Goal: Task Accomplishment & Management: Use online tool/utility

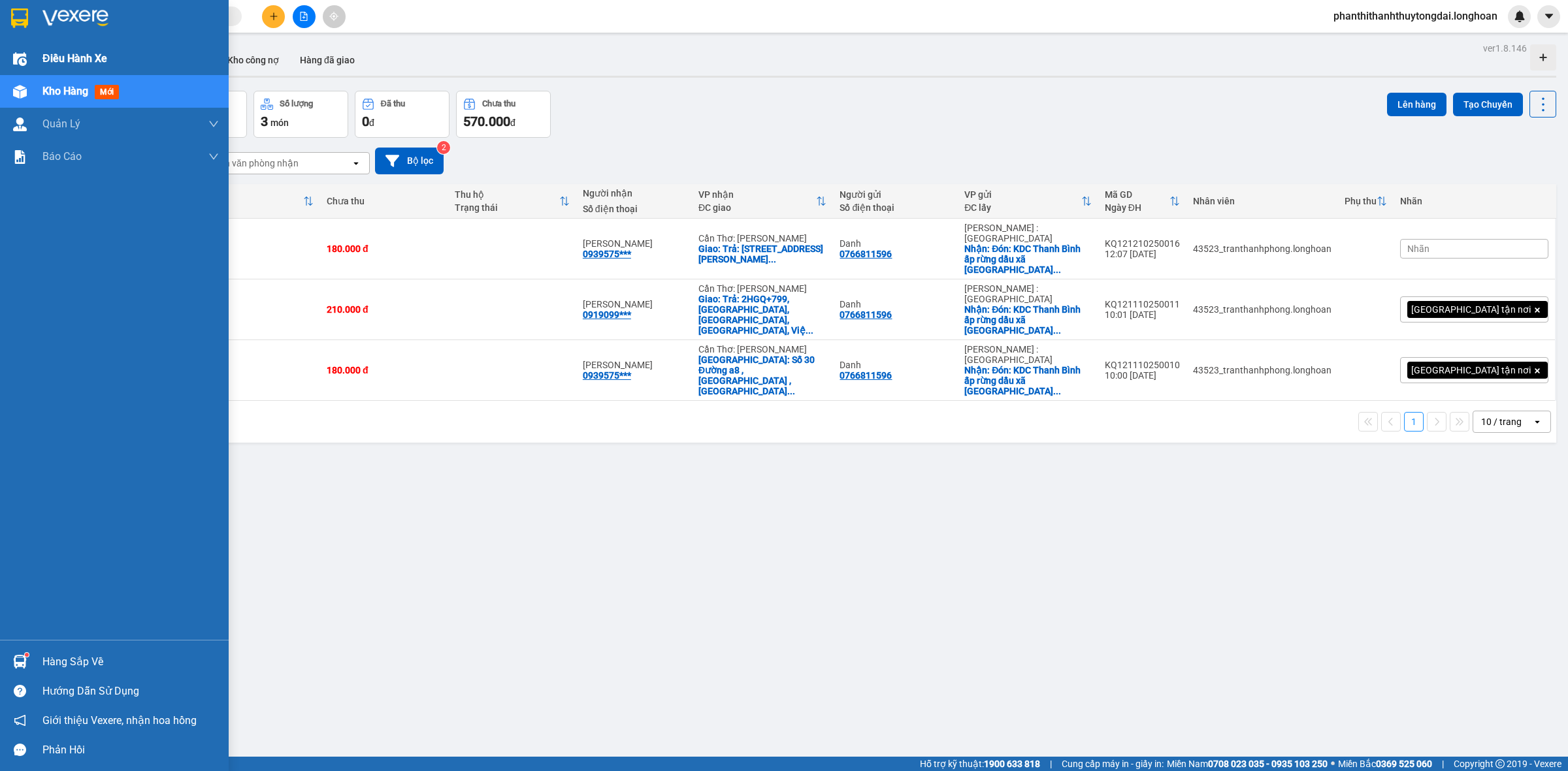
click at [0, 43] on div "Điều hành xe" at bounding box center [114, 58] width 229 height 32
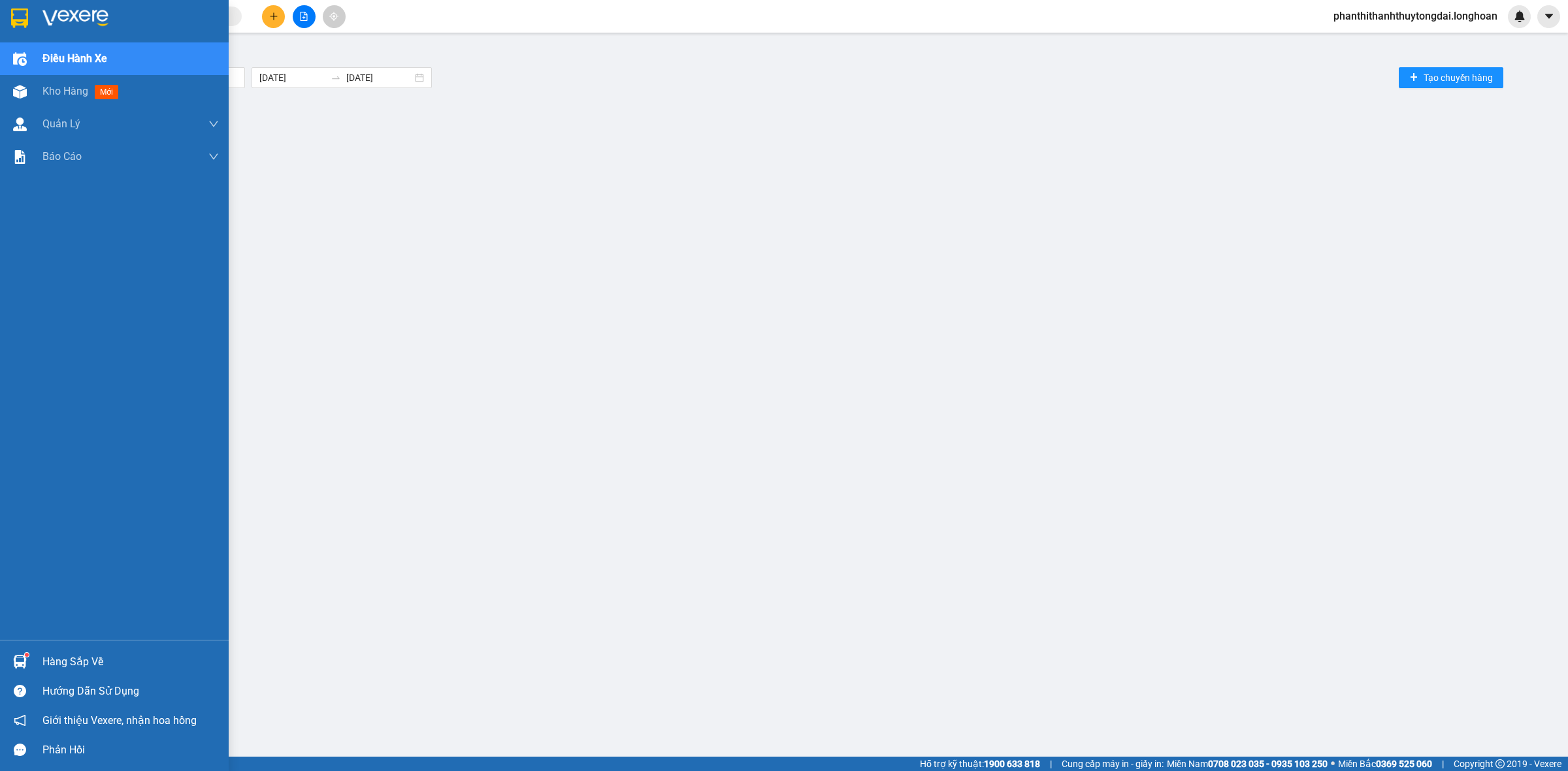
click at [8, 4] on div at bounding box center [114, 21] width 229 height 43
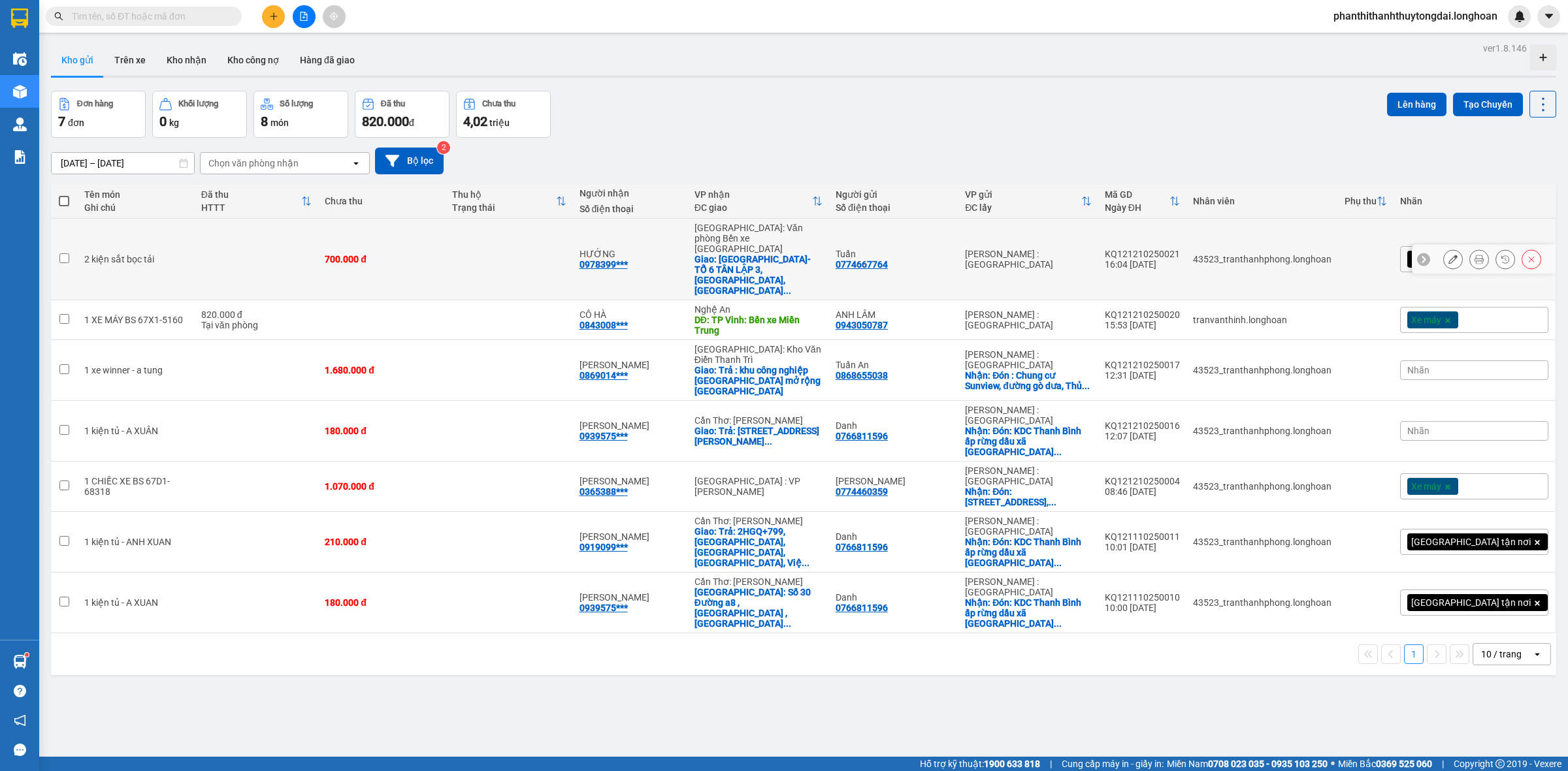
click at [1474, 255] on icon at bounding box center [1479, 259] width 9 height 9
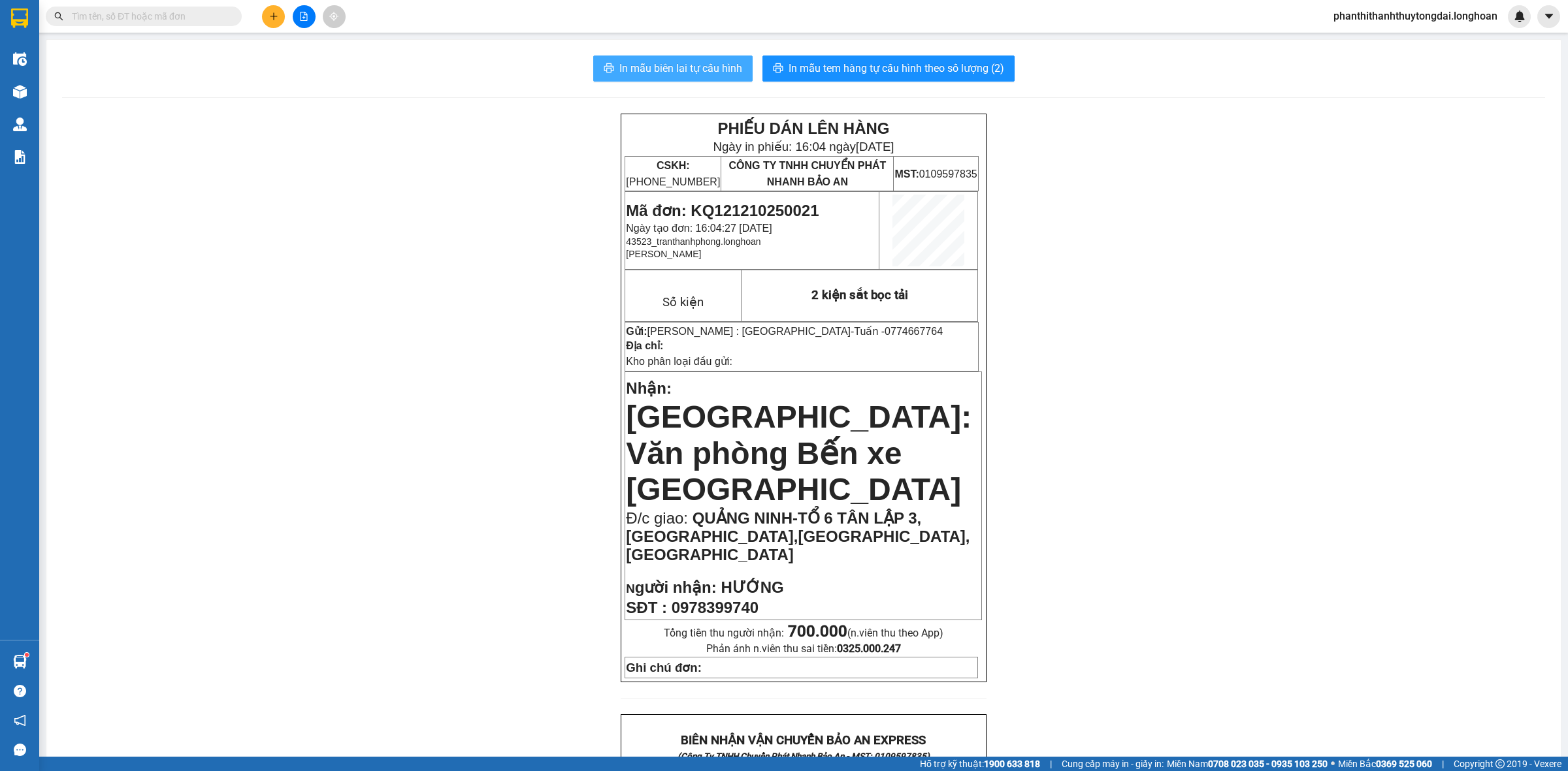
click at [709, 72] on span "In mẫu biên lai tự cấu hình" at bounding box center [681, 69] width 122 height 17
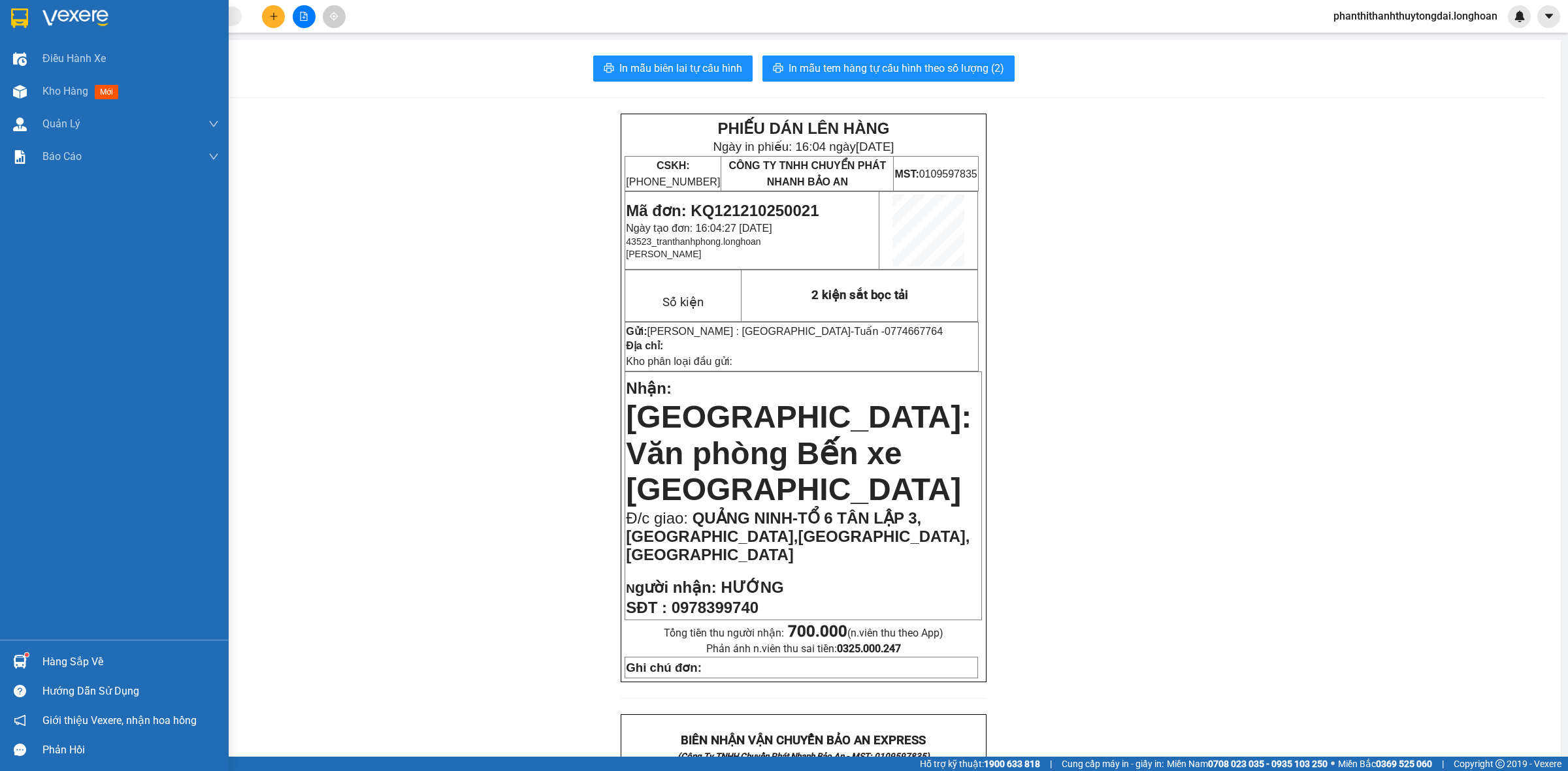
click at [1, 1] on div at bounding box center [114, 21] width 229 height 43
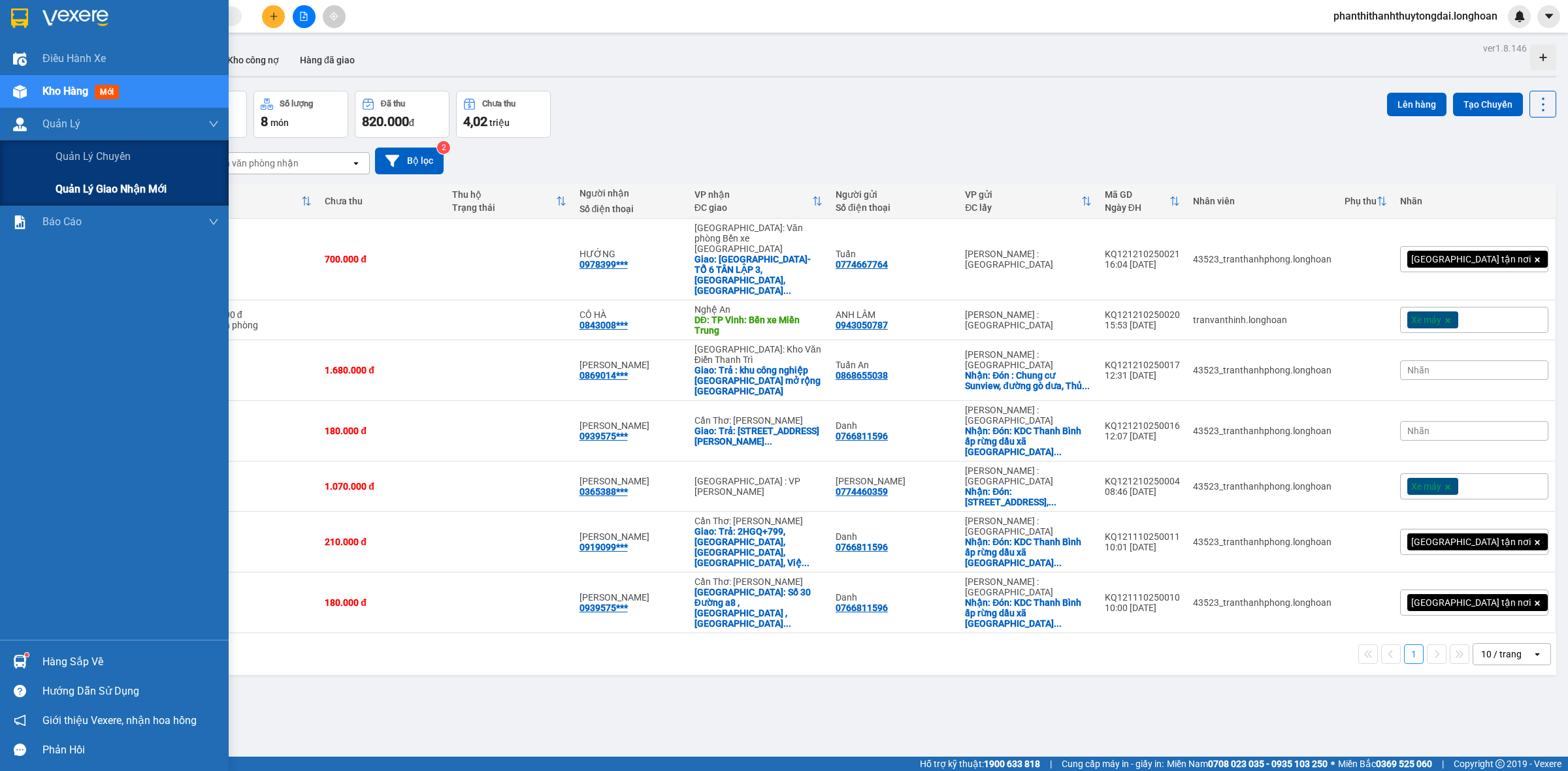
click at [53, 189] on div "Quản lý giao nhận mới" at bounding box center [114, 189] width 229 height 32
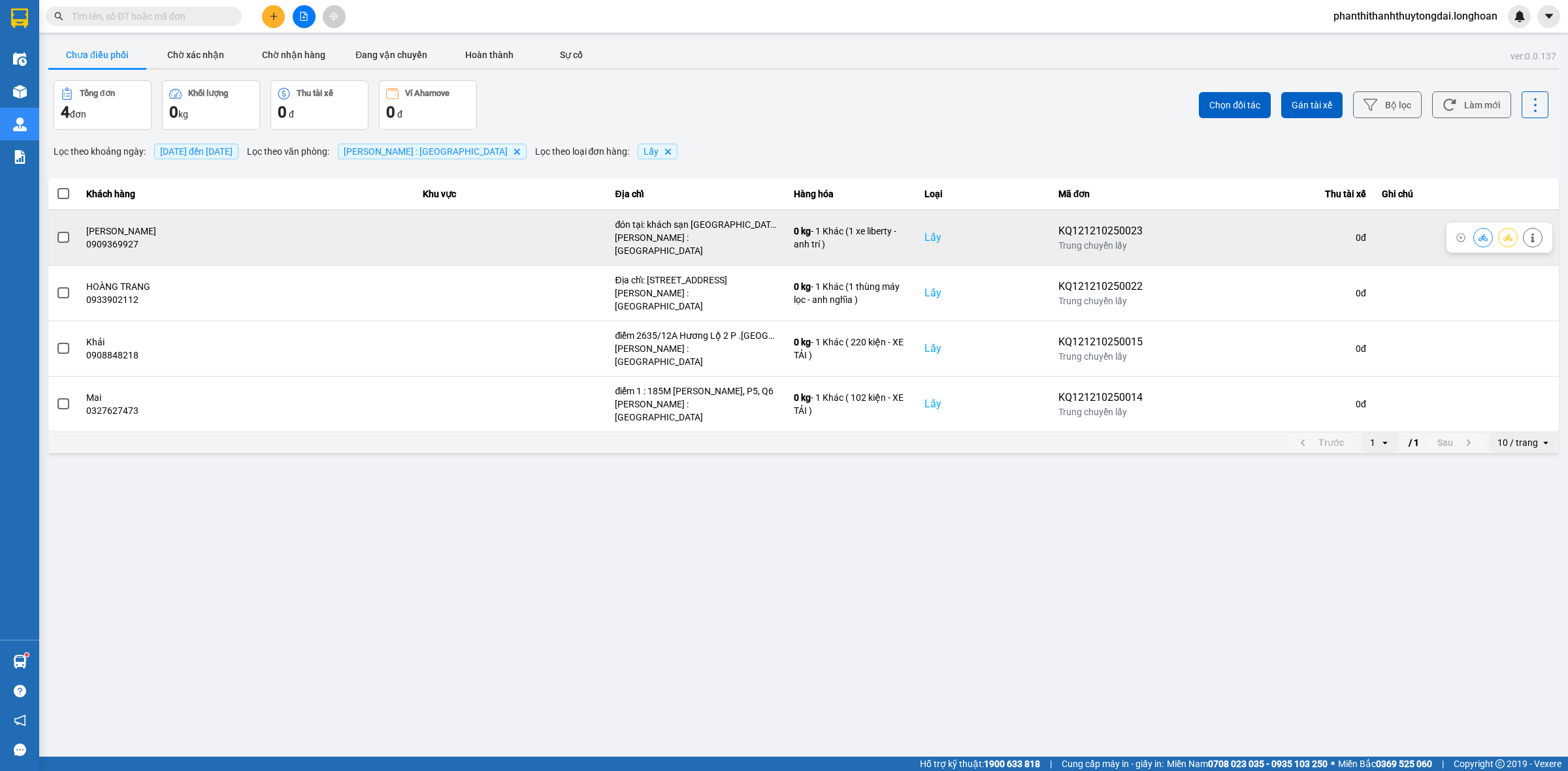
click at [58, 232] on span at bounding box center [63, 237] width 12 height 12
click at [57, 231] on input "checkbox" at bounding box center [57, 231] width 0 height 0
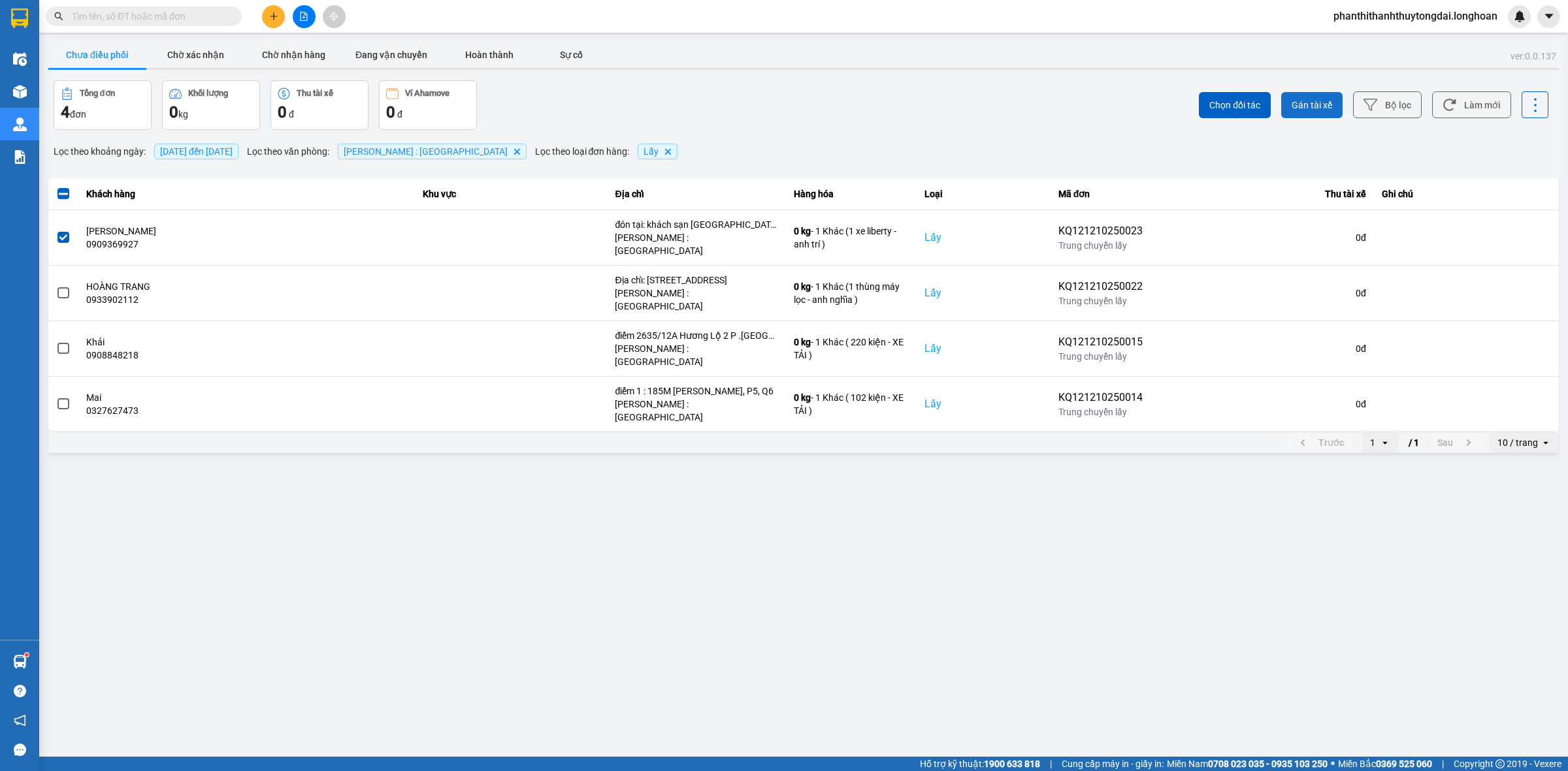
click at [1318, 105] on span "Gán tài xế" at bounding box center [1312, 105] width 41 height 13
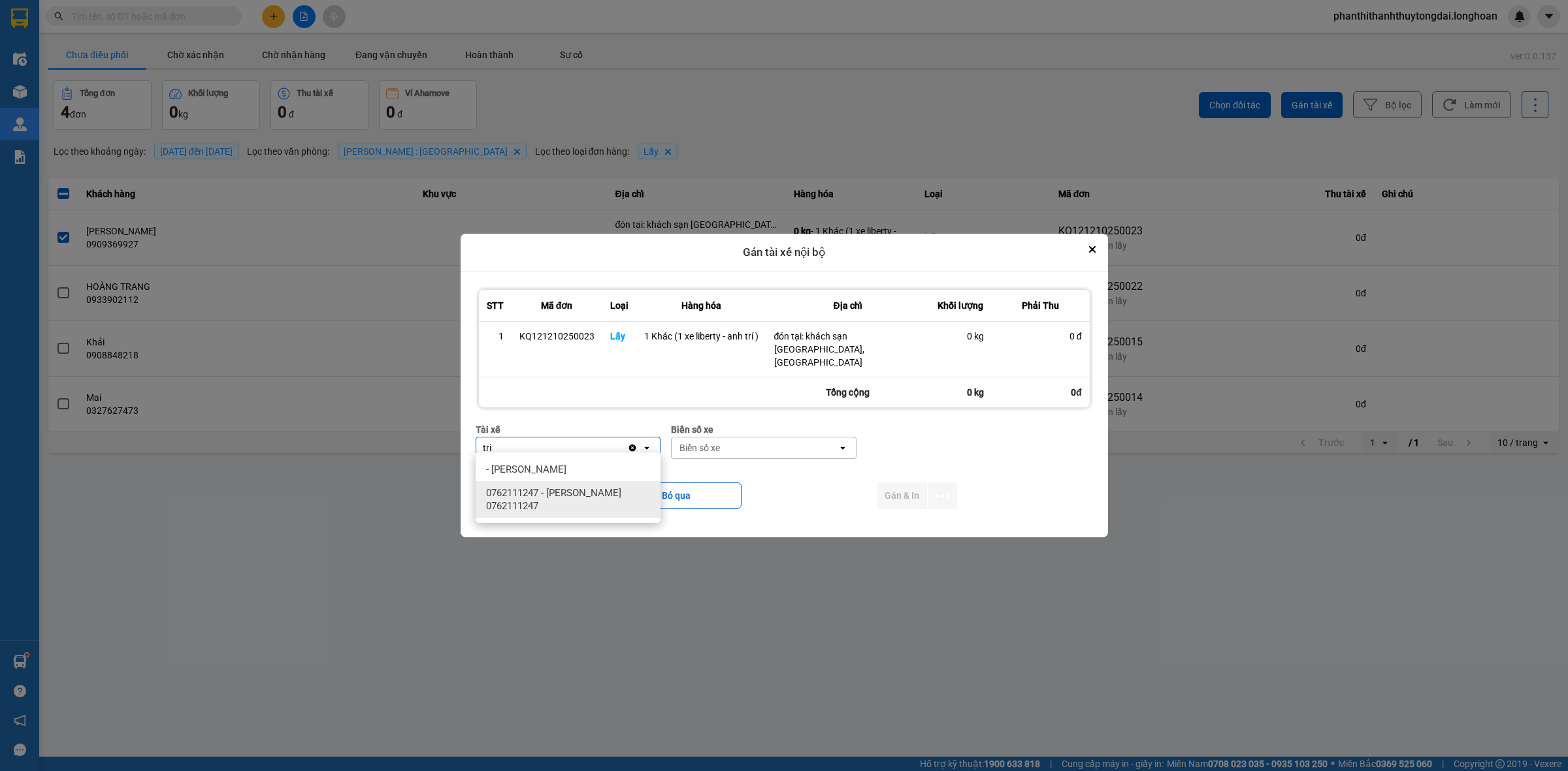
type input "tri"
click at [569, 494] on span "0762111247 - [PERSON_NAME] 0762111247" at bounding box center [570, 499] width 170 height 26
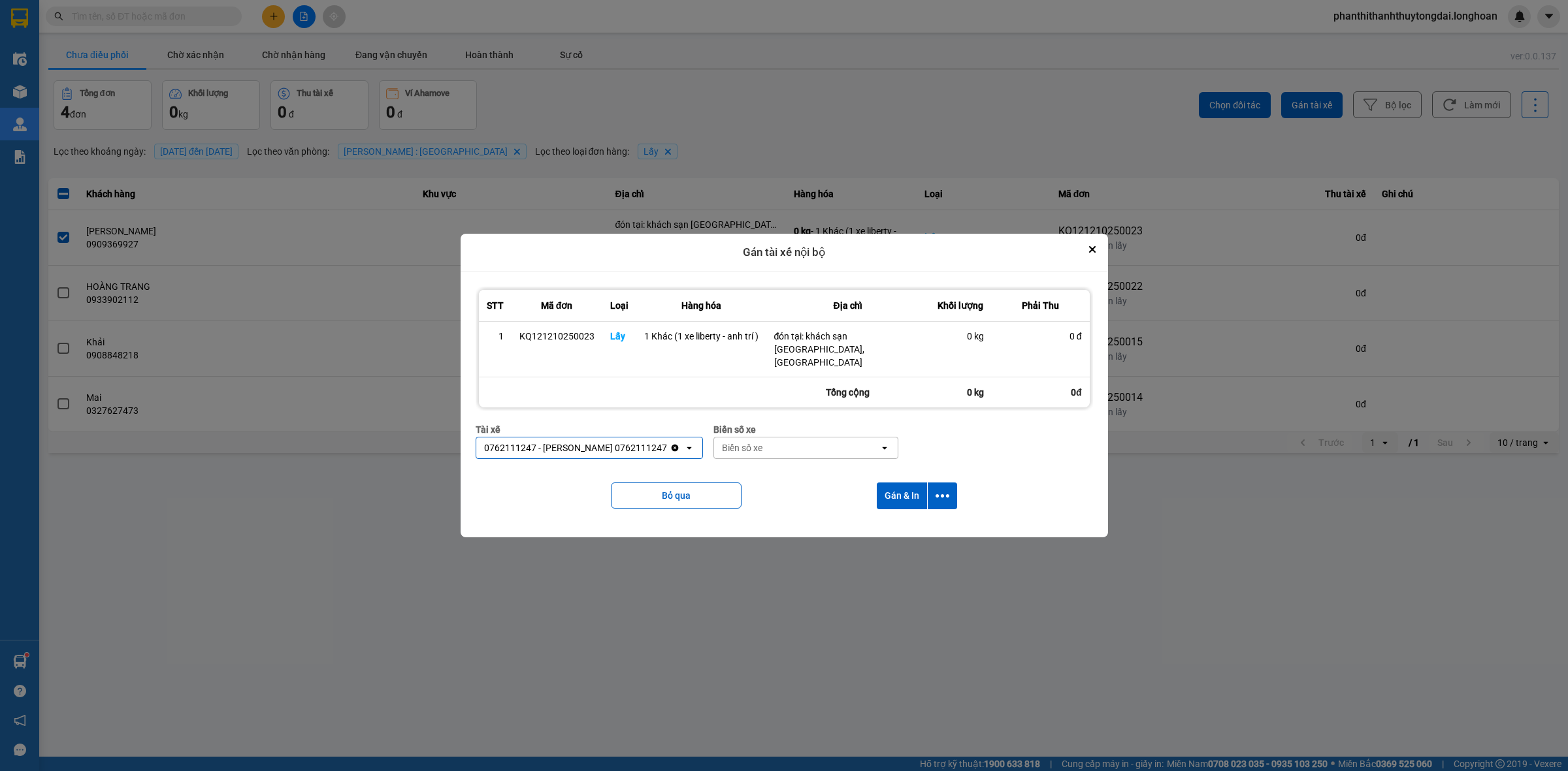
click at [756, 448] on div "Biển số xe" at bounding box center [797, 448] width 166 height 21
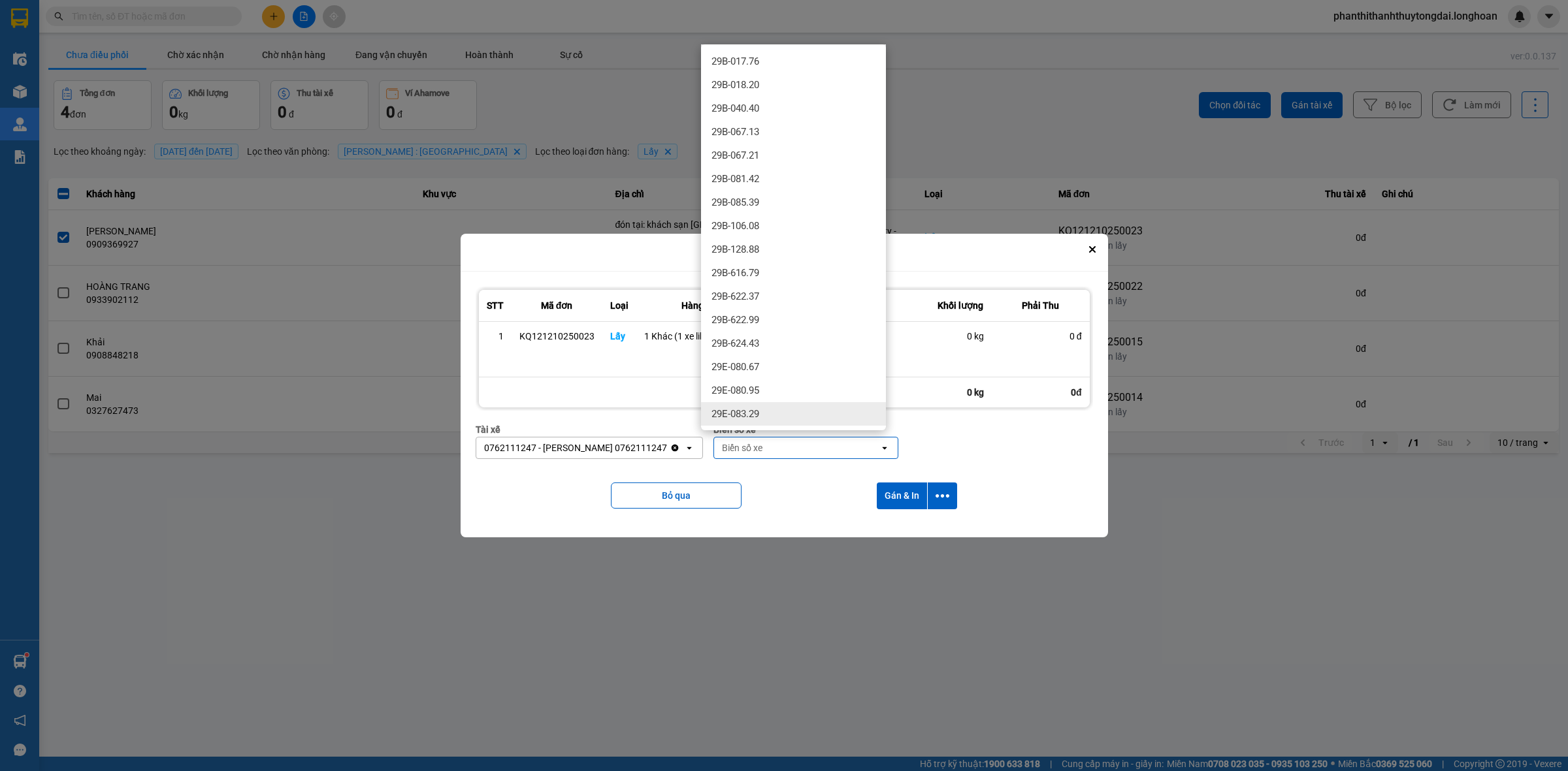
click at [740, 422] on div "29E-083.29" at bounding box center [793, 413] width 185 height 23
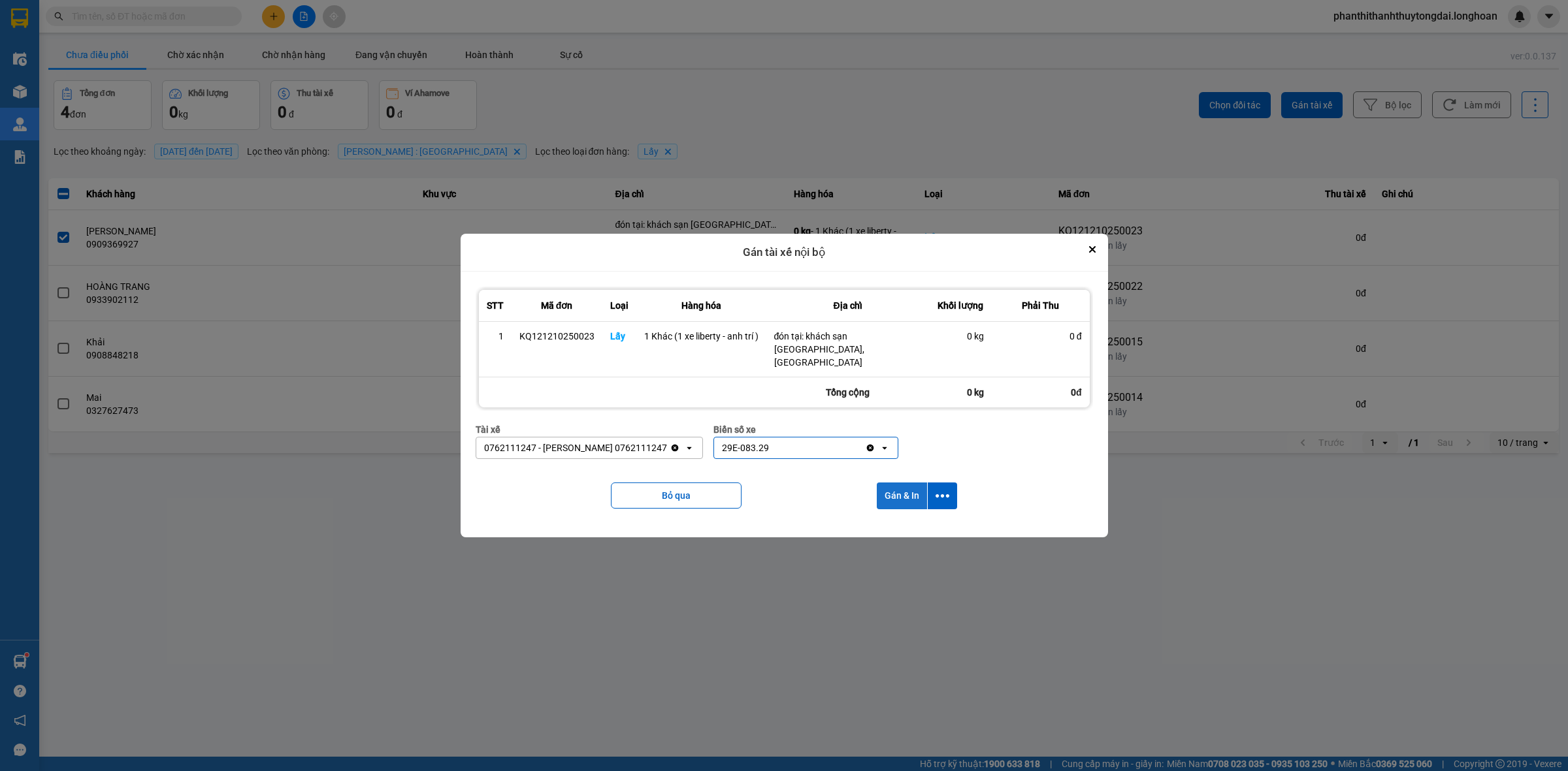
click at [886, 489] on button "Gán & In" at bounding box center [902, 496] width 50 height 27
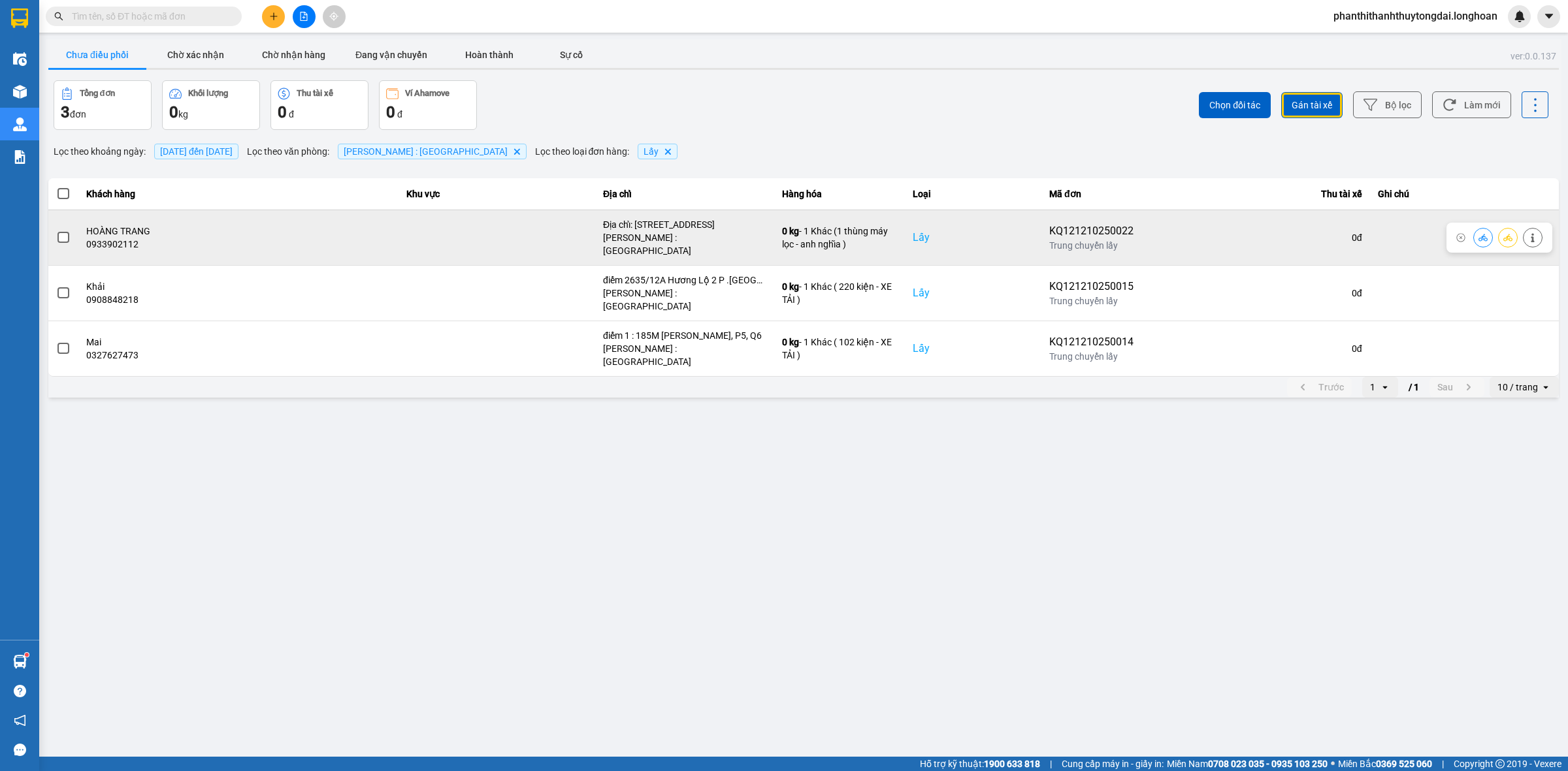
click at [57, 234] on label at bounding box center [64, 238] width 15 height 15
click at [57, 231] on input "checkbox" at bounding box center [57, 231] width 0 height 0
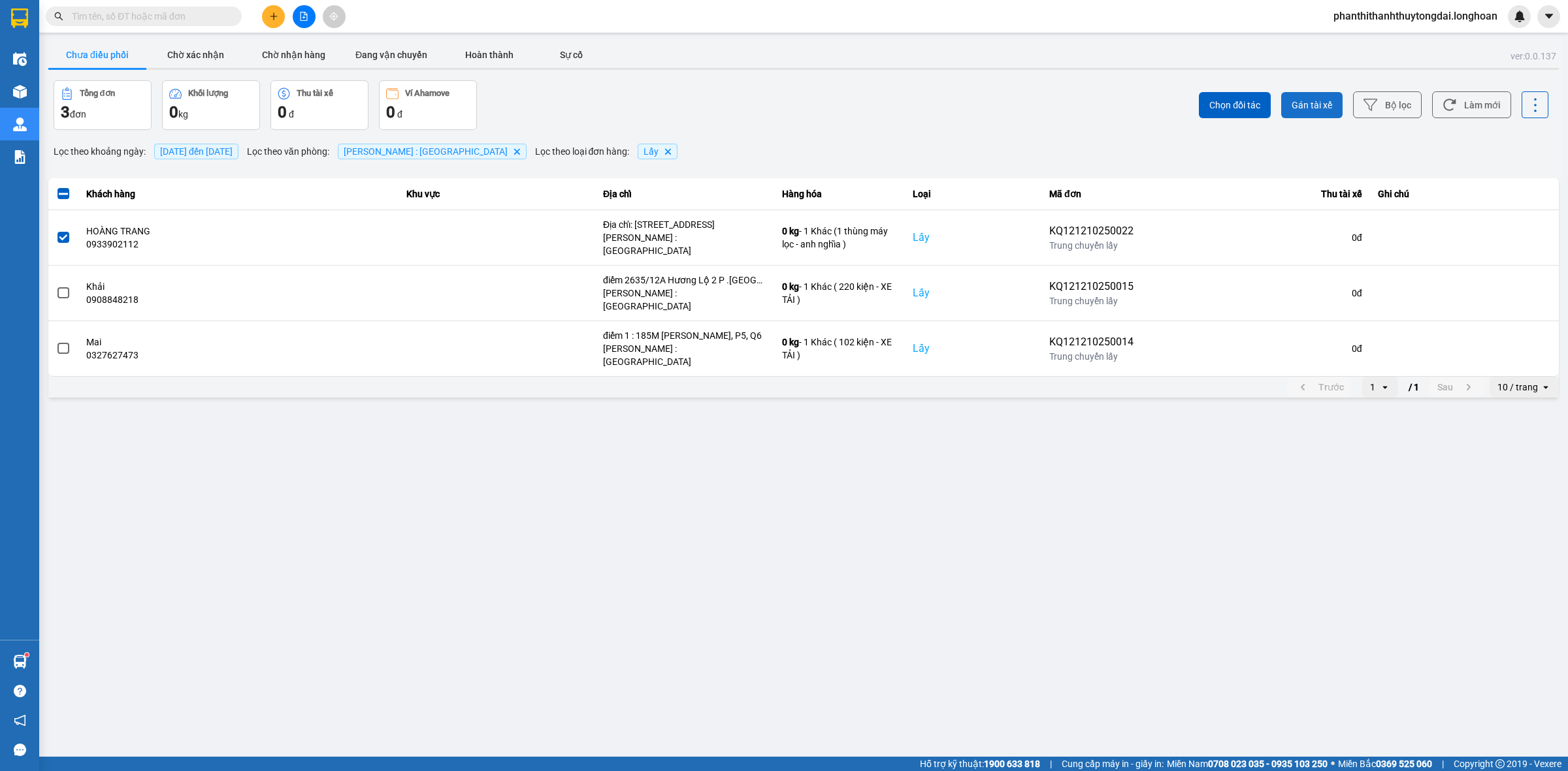
click at [1335, 111] on button "Gán tài xế" at bounding box center [1312, 105] width 61 height 26
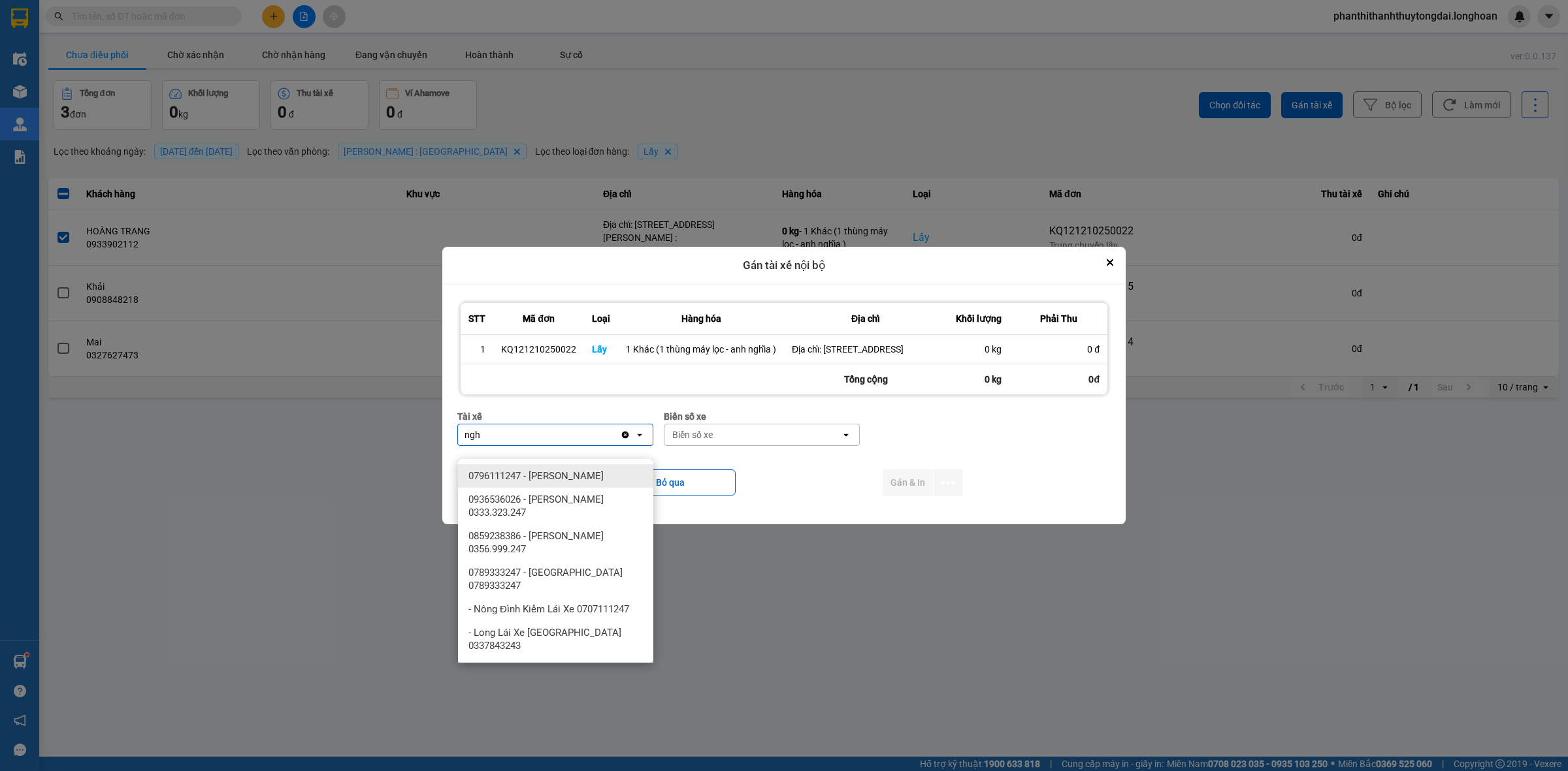
type input "ngh"
click at [537, 478] on span "0796111247 - [PERSON_NAME]" at bounding box center [536, 476] width 135 height 13
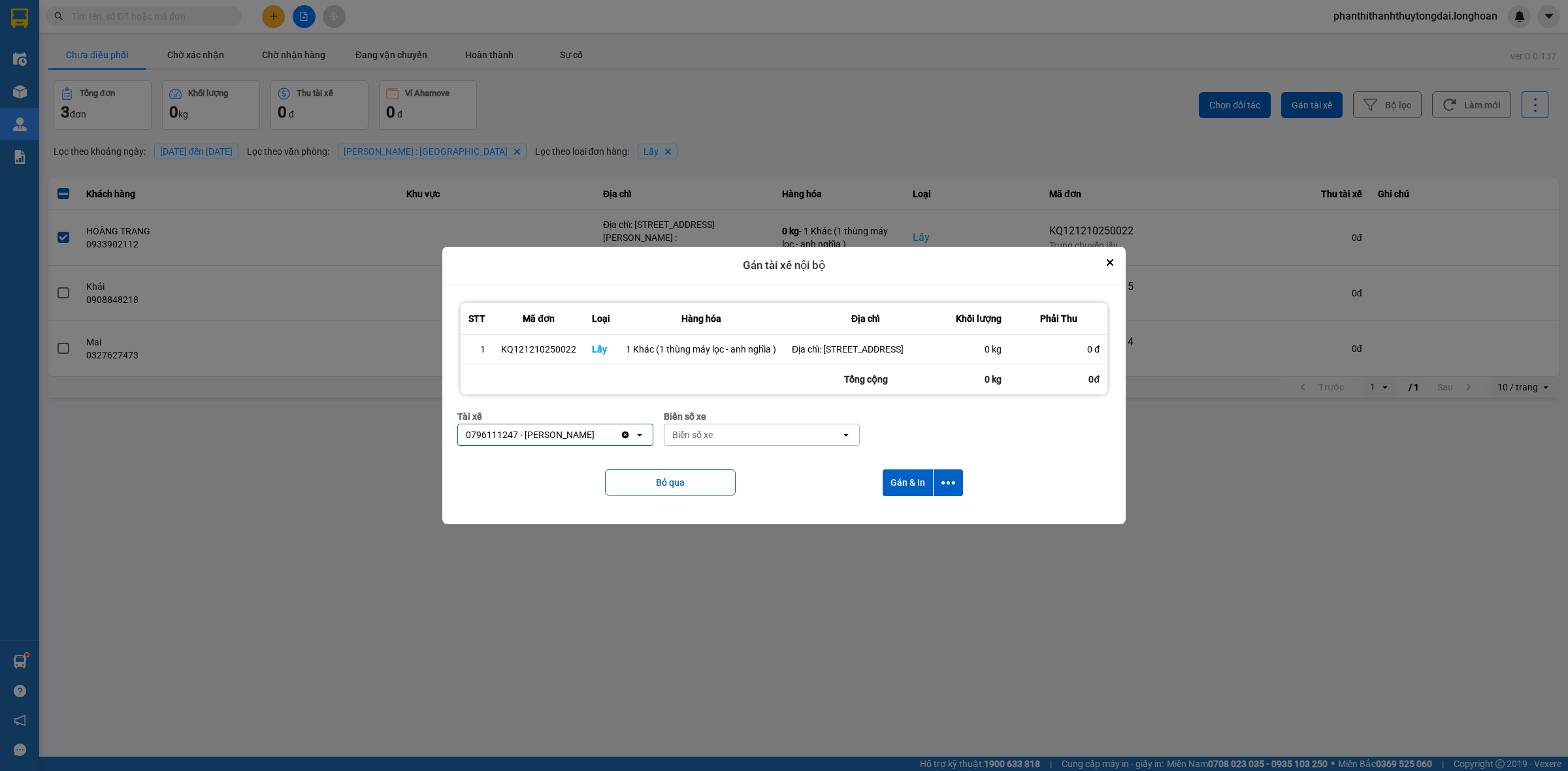
click at [740, 446] on div "Biển số xe" at bounding box center [753, 435] width 176 height 21
type input "67"
click at [676, 530] on div "29E-080.67" at bounding box center [761, 523] width 196 height 23
drag, startPoint x: 908, startPoint y: 485, endPoint x: 441, endPoint y: 551, distance: 471.6
click at [908, 486] on button "Gán & In" at bounding box center [908, 483] width 50 height 27
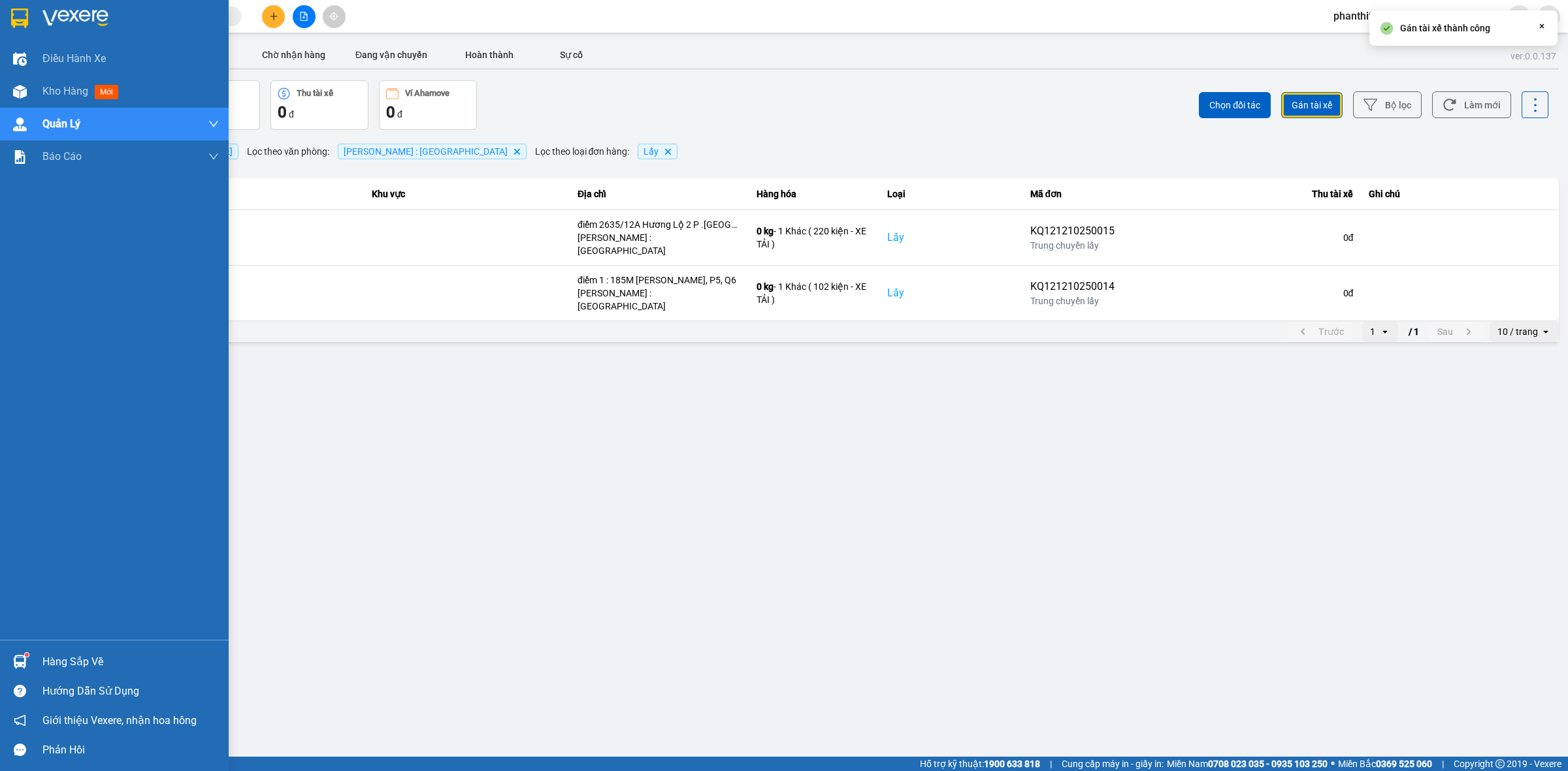
click at [1, 32] on div at bounding box center [114, 21] width 229 height 43
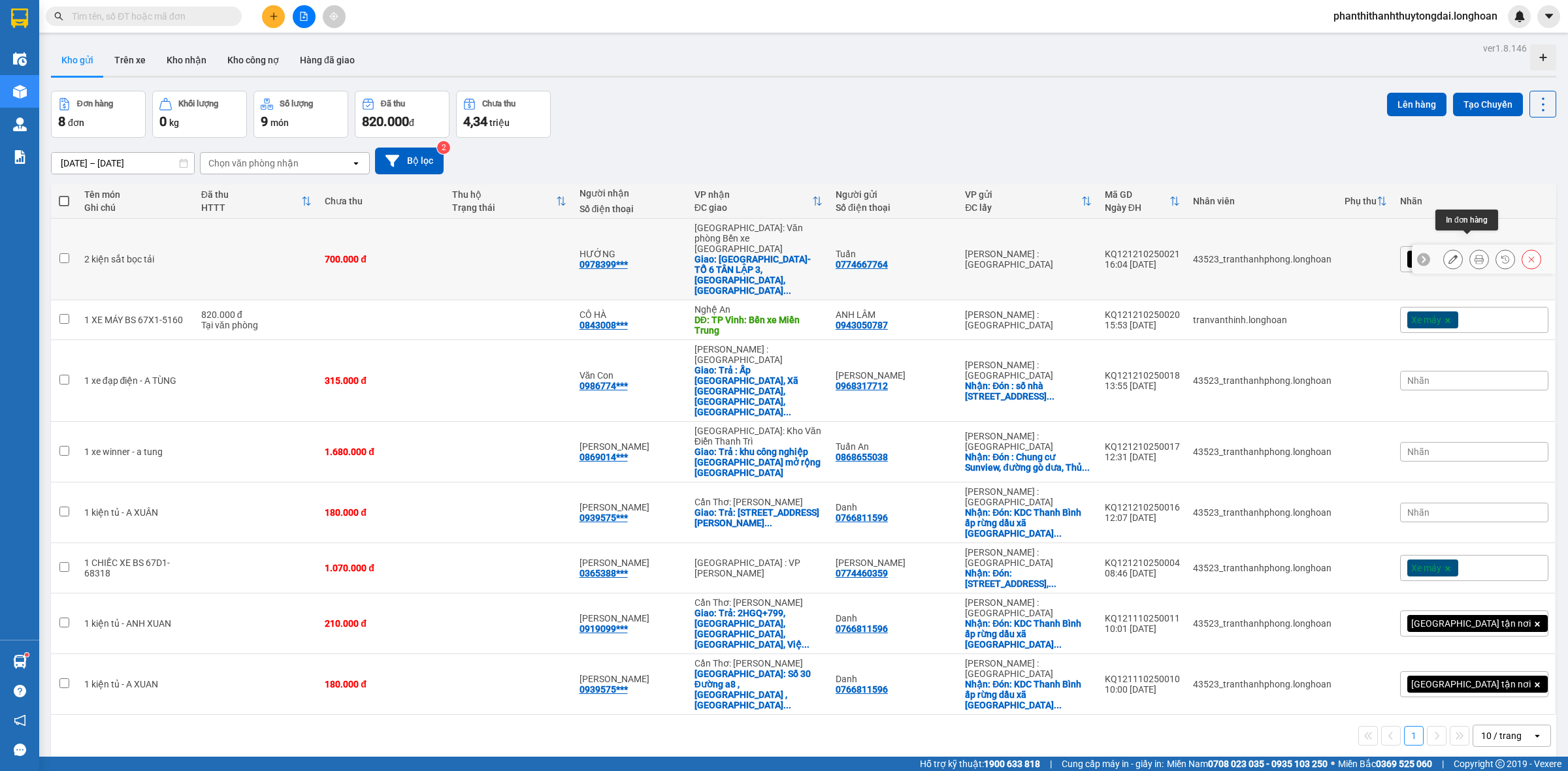
click at [1474, 255] on icon at bounding box center [1479, 259] width 9 height 9
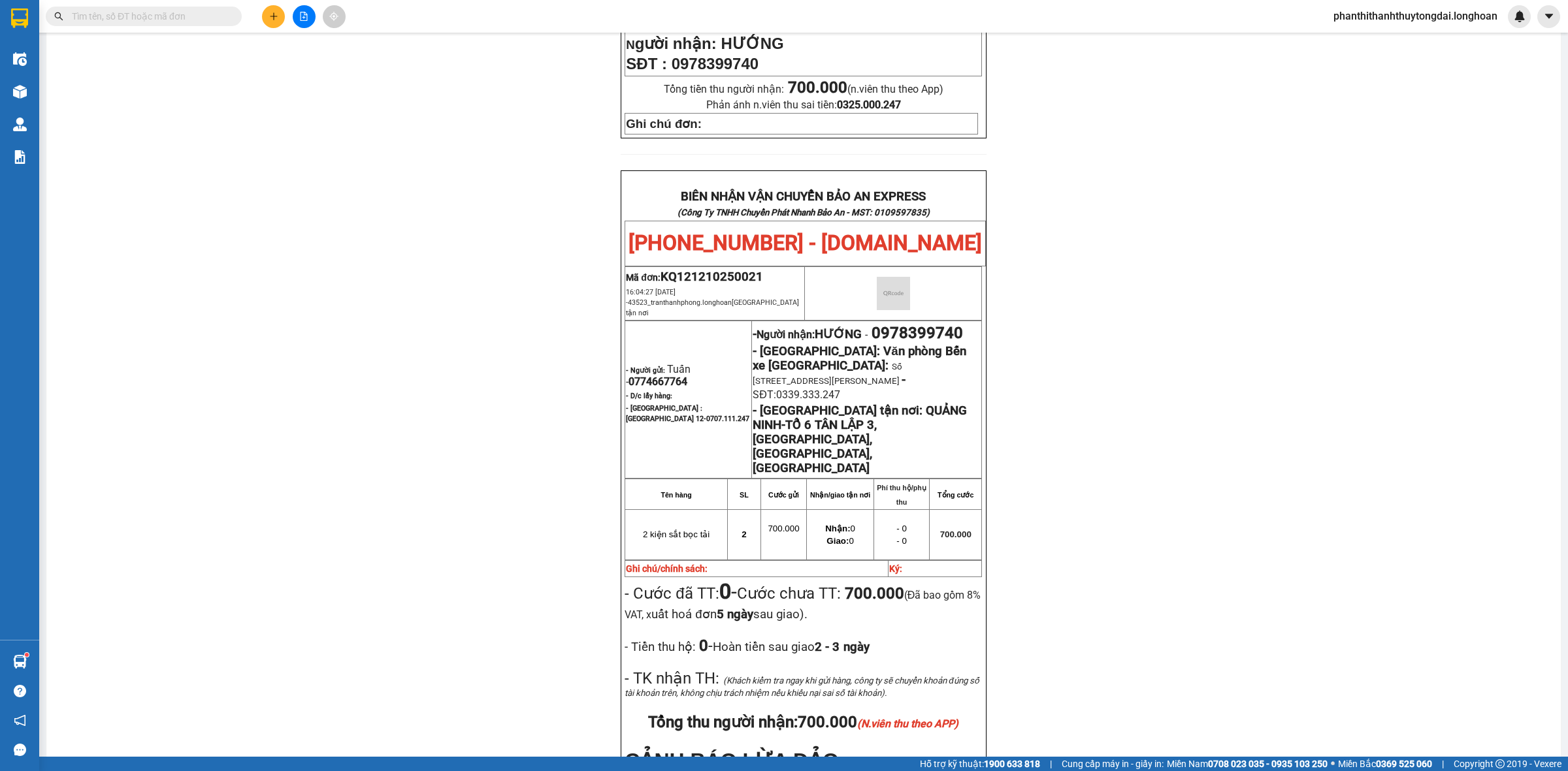
scroll to position [710, 0]
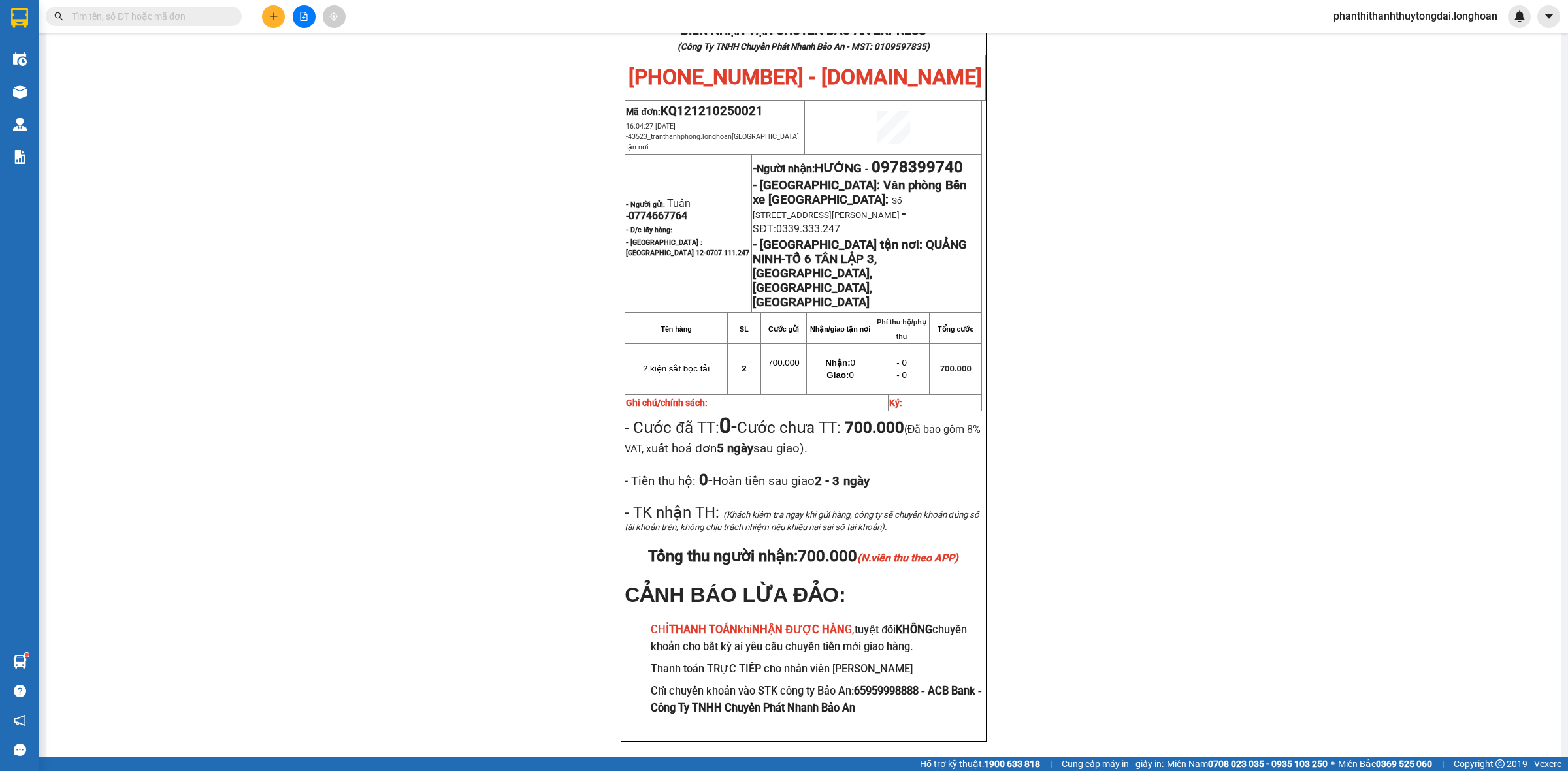
click at [974, 158] on p "- Người nhận: HƯỚNG - 0978399740" at bounding box center [867, 168] width 228 height 19
click at [937, 158] on span "0978399740" at bounding box center [917, 168] width 92 height 19
click at [936, 158] on span "0978399740" at bounding box center [917, 168] width 92 height 19
copy span "0978399740"
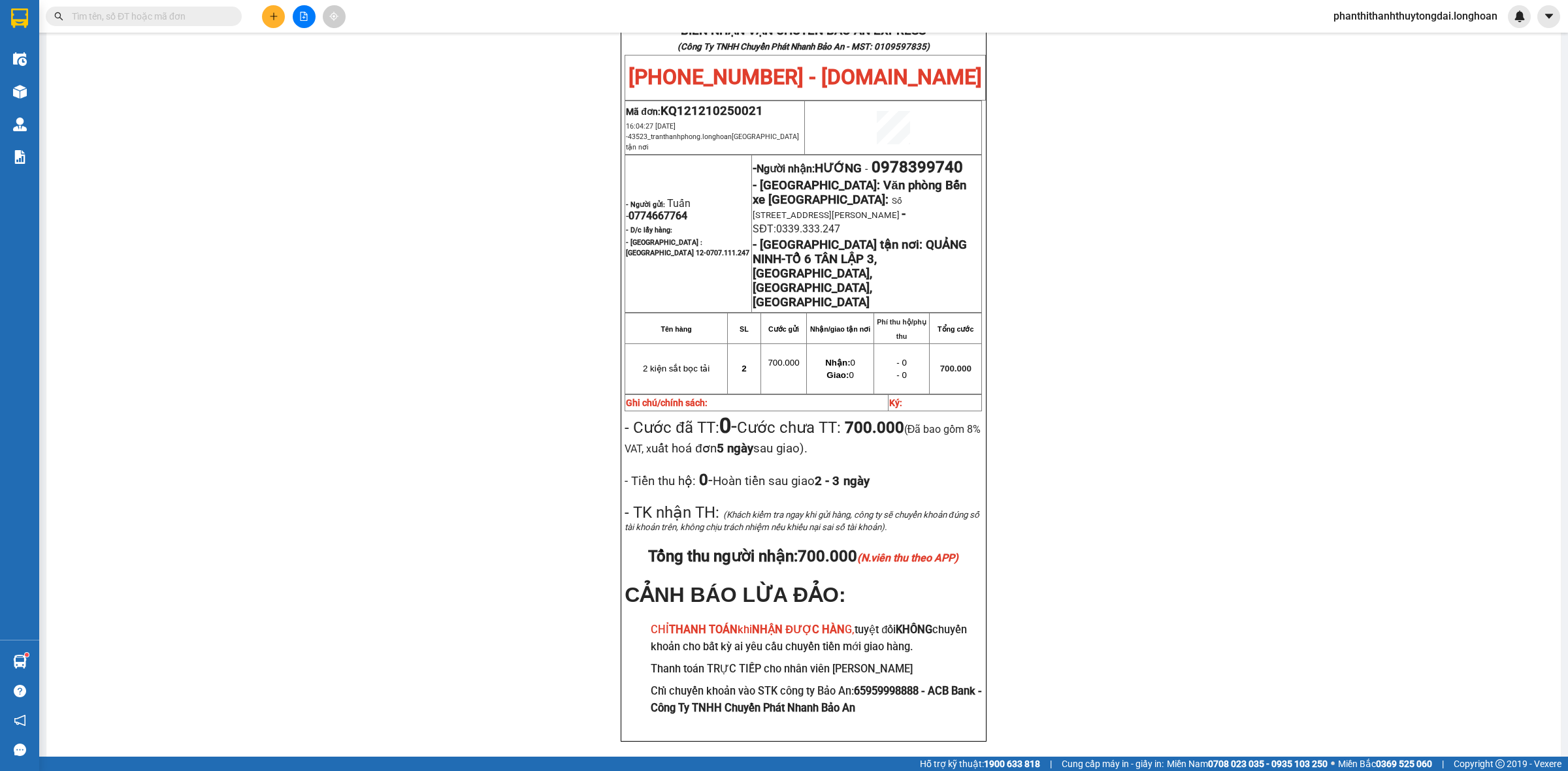
click at [1372, 191] on div "PHIẾU DÁN LÊN HÀNG Ngày in phiếu: 16:10 [DATE] CSKH: [PHONE_NUMBER] CÔNG TY TNH…" at bounding box center [804, 89] width 1484 height 1370
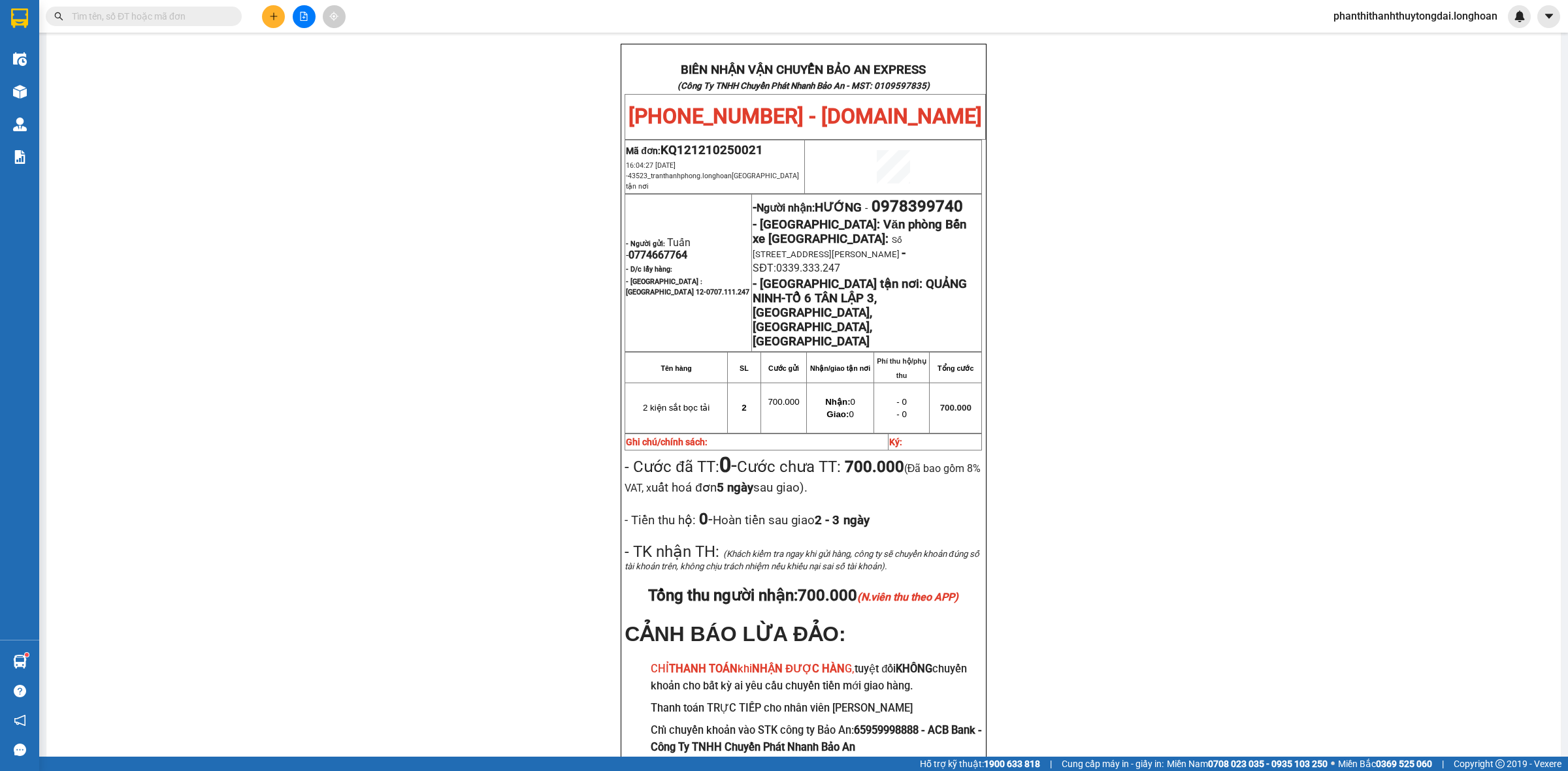
scroll to position [664, 0]
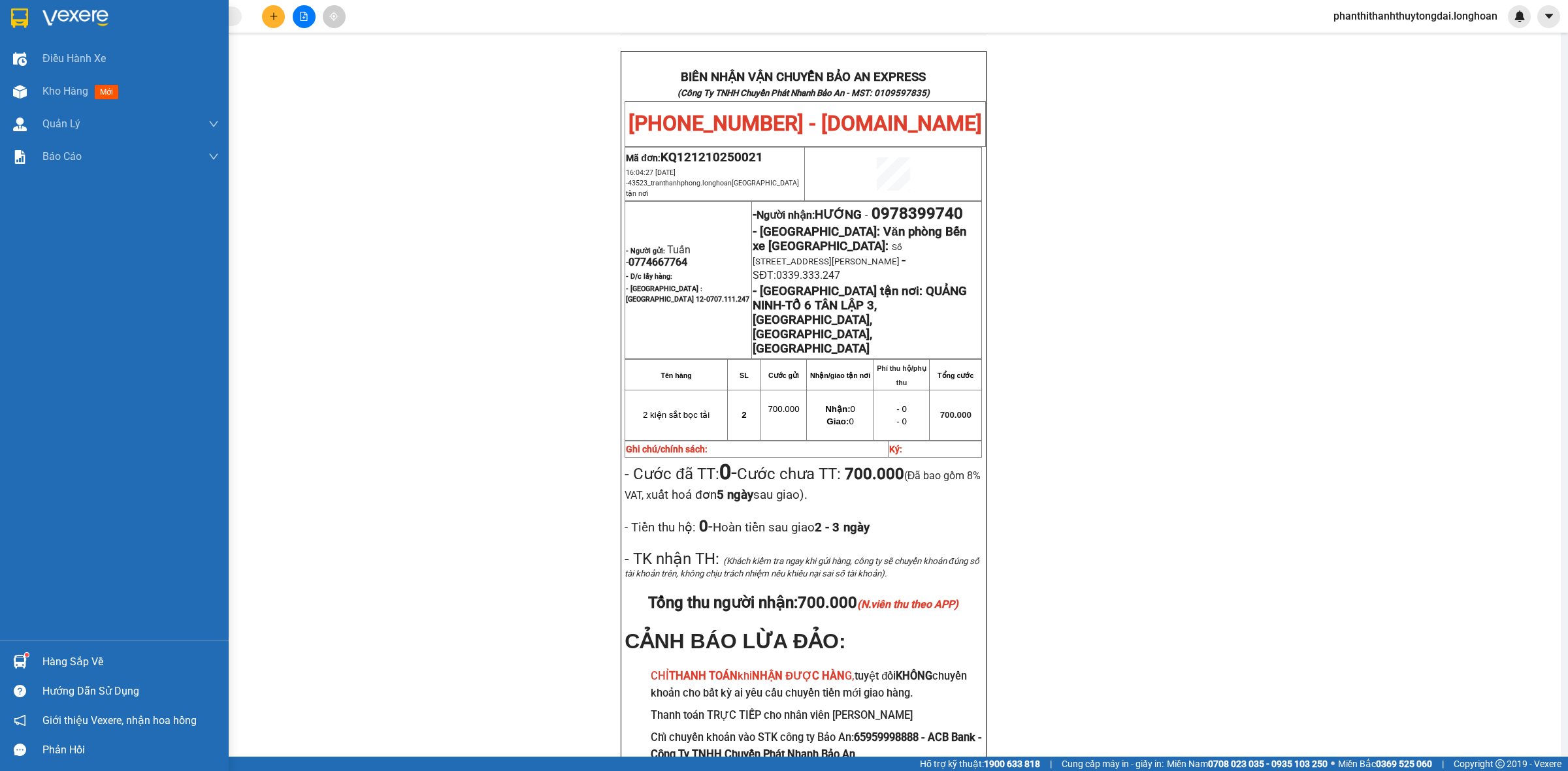
click at [26, 19] on img at bounding box center [19, 18] width 17 height 19
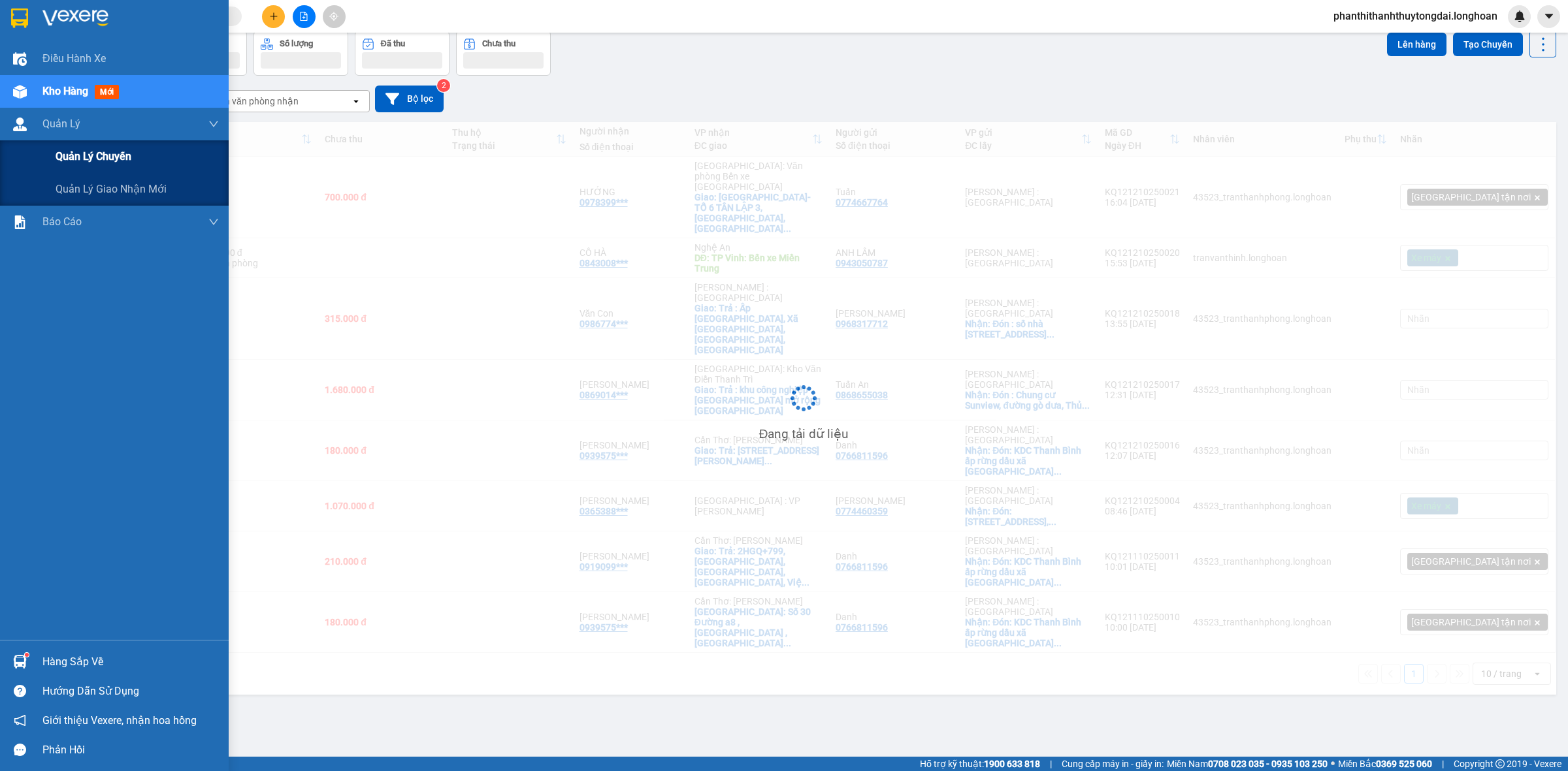
scroll to position [60, 0]
click at [50, 195] on div "Quản lý giao nhận mới" at bounding box center [114, 189] width 229 height 32
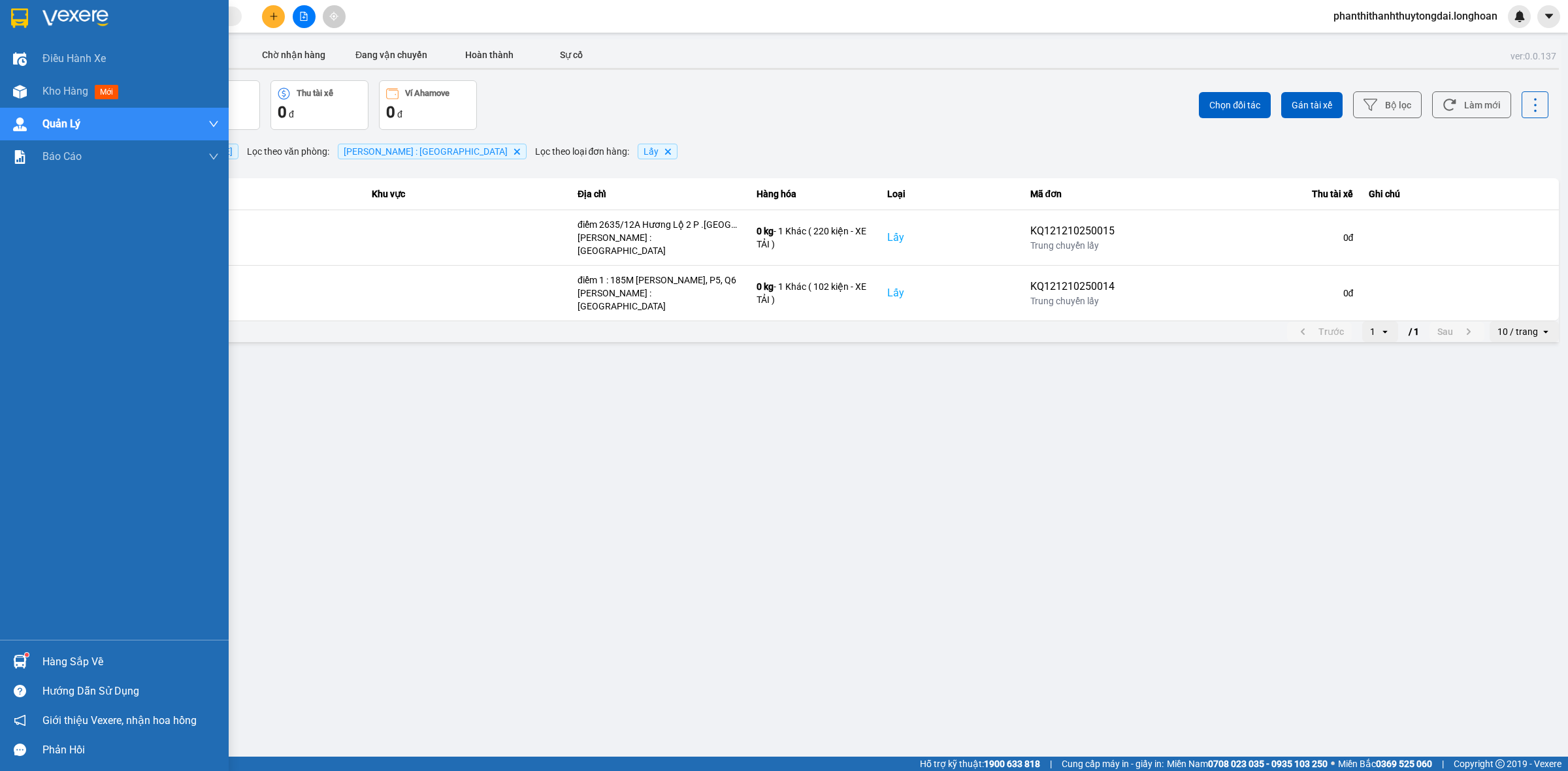
click at [1, 20] on div at bounding box center [114, 21] width 229 height 43
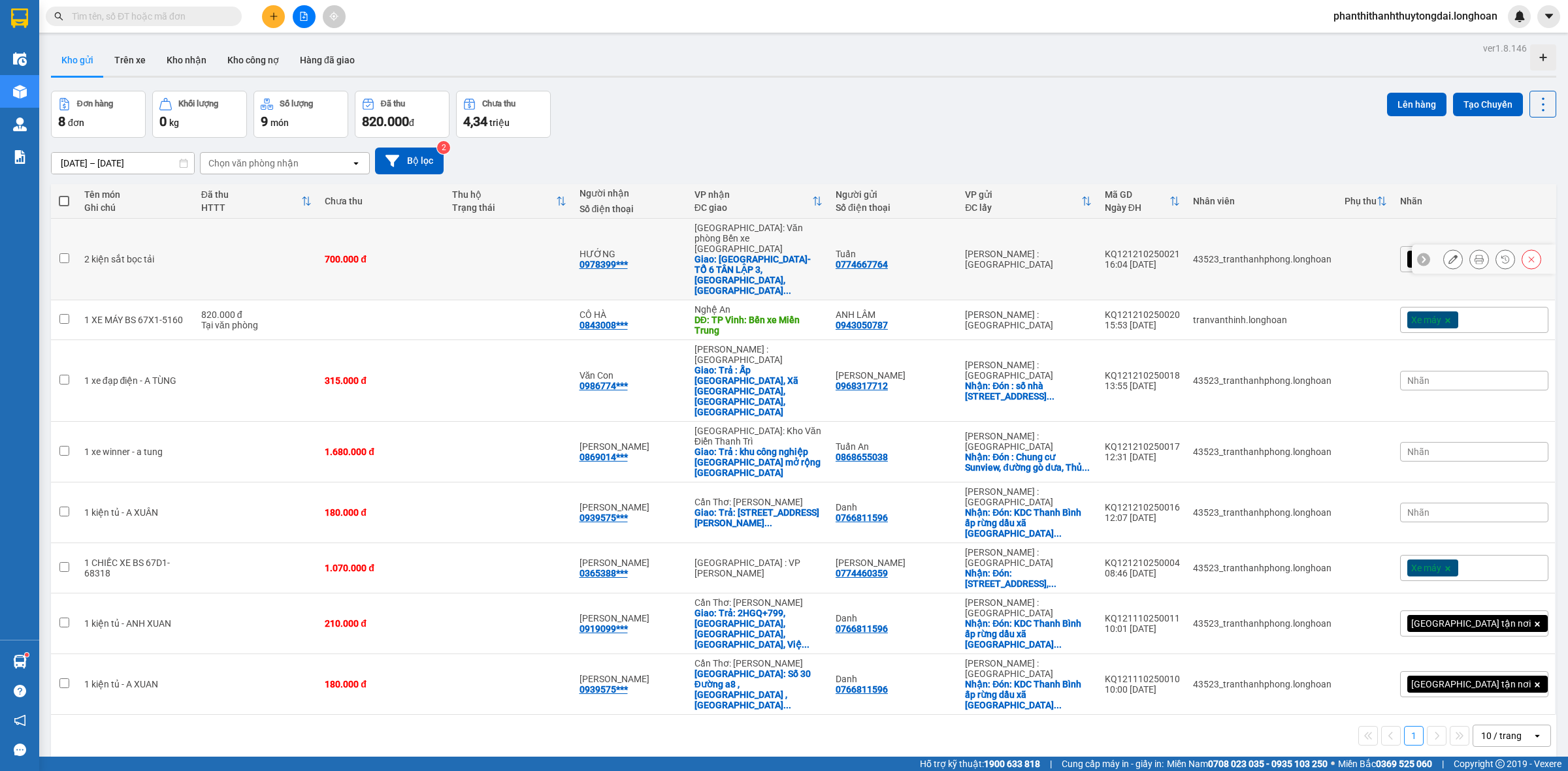
click at [573, 244] on td at bounding box center [509, 259] width 127 height 82
checkbox input "true"
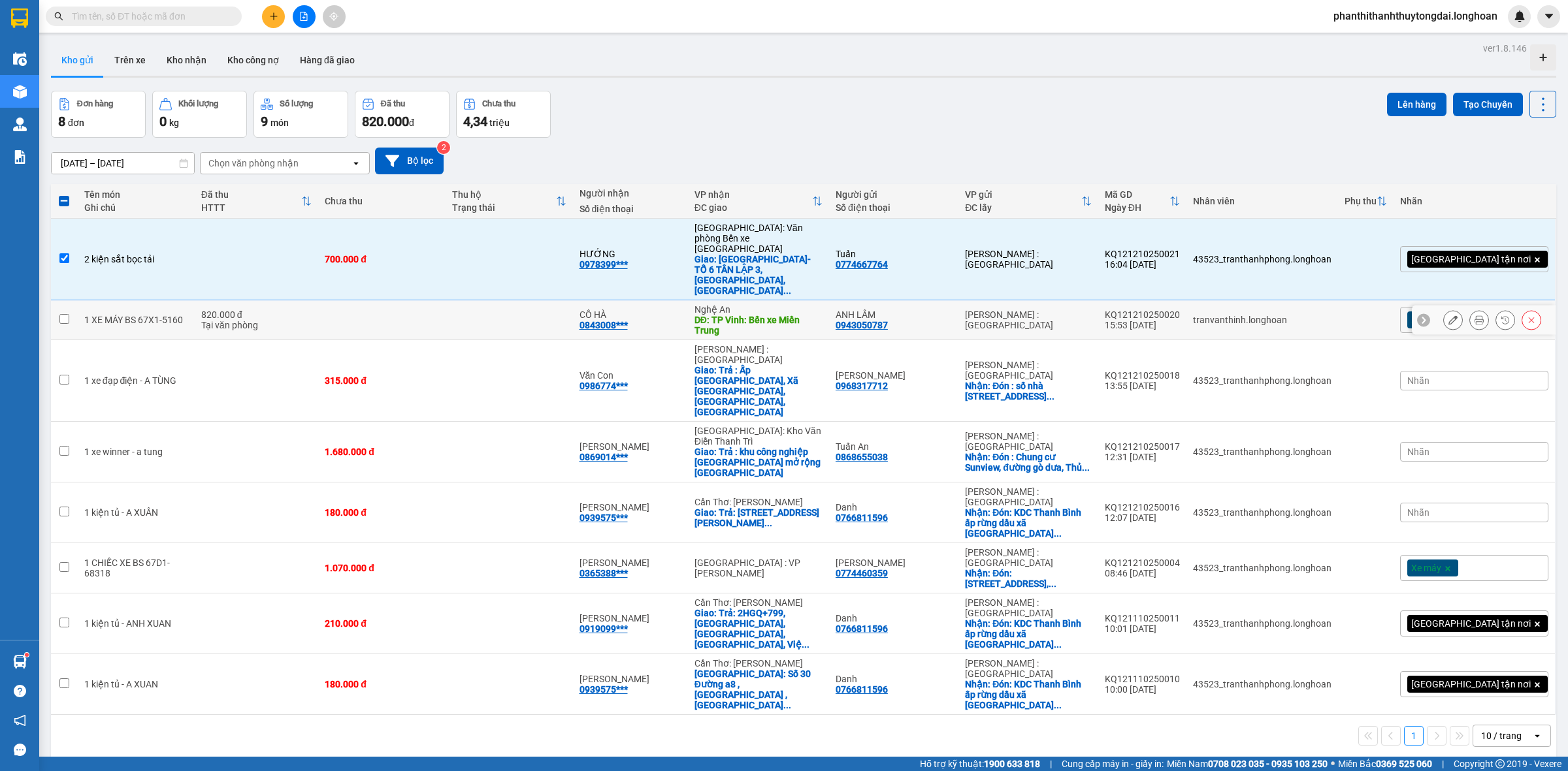
click at [573, 300] on td at bounding box center [509, 320] width 127 height 40
checkbox input "true"
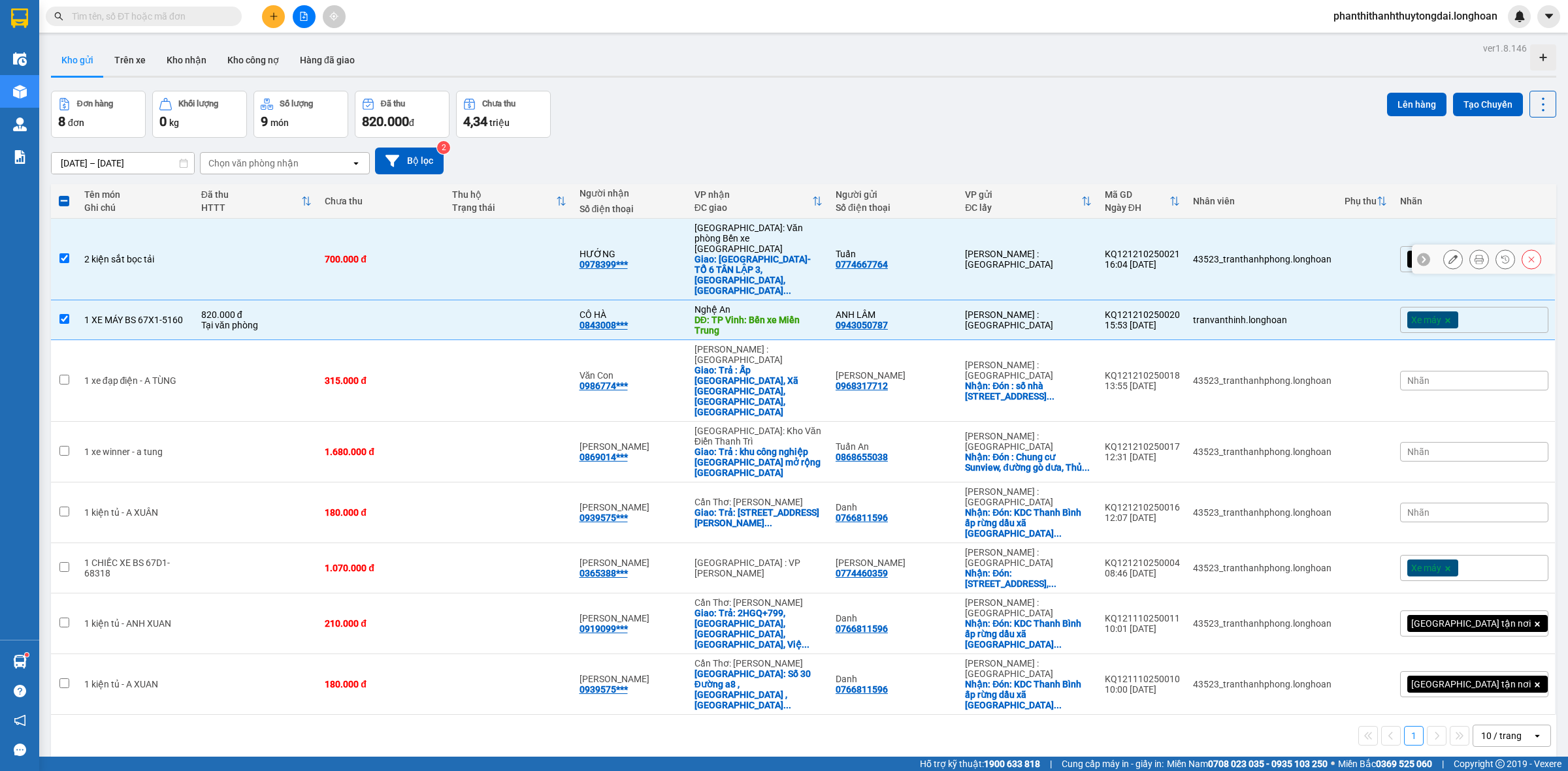
click at [1321, 234] on td "43523_tranthanhphong.longhoan" at bounding box center [1262, 259] width 151 height 82
checkbox input "false"
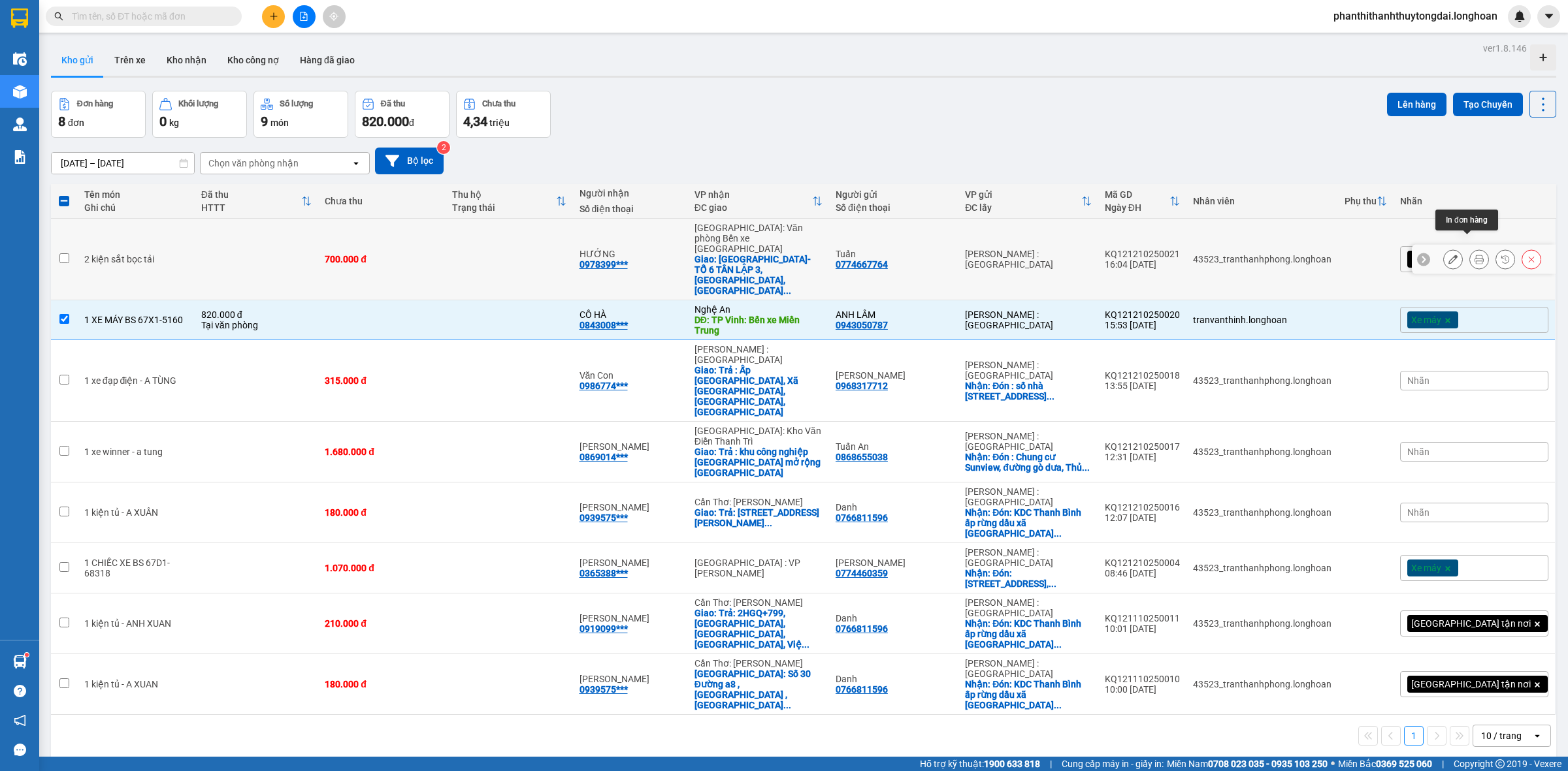
click at [1474, 255] on icon at bounding box center [1479, 259] width 9 height 9
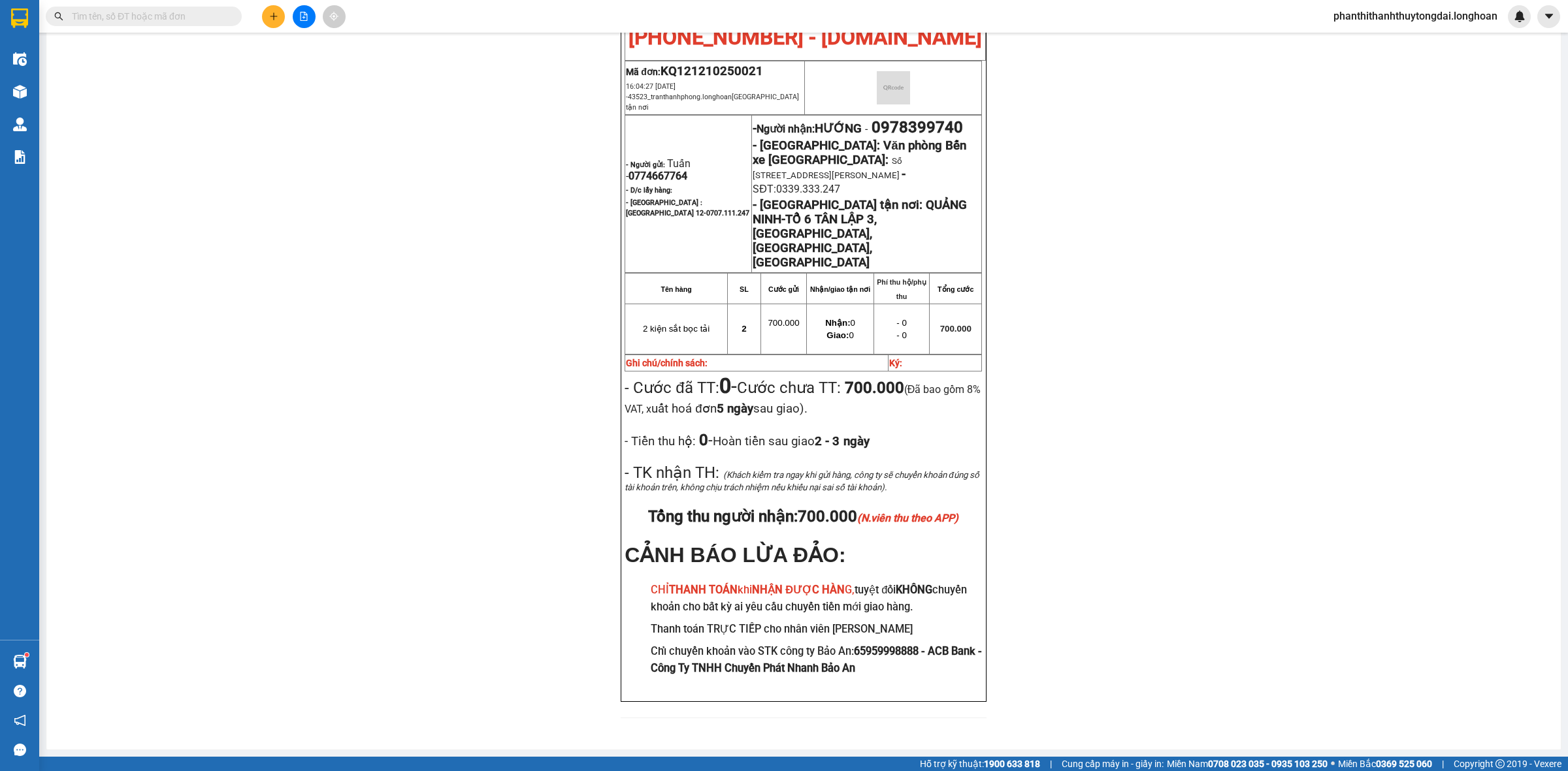
scroll to position [710, 0]
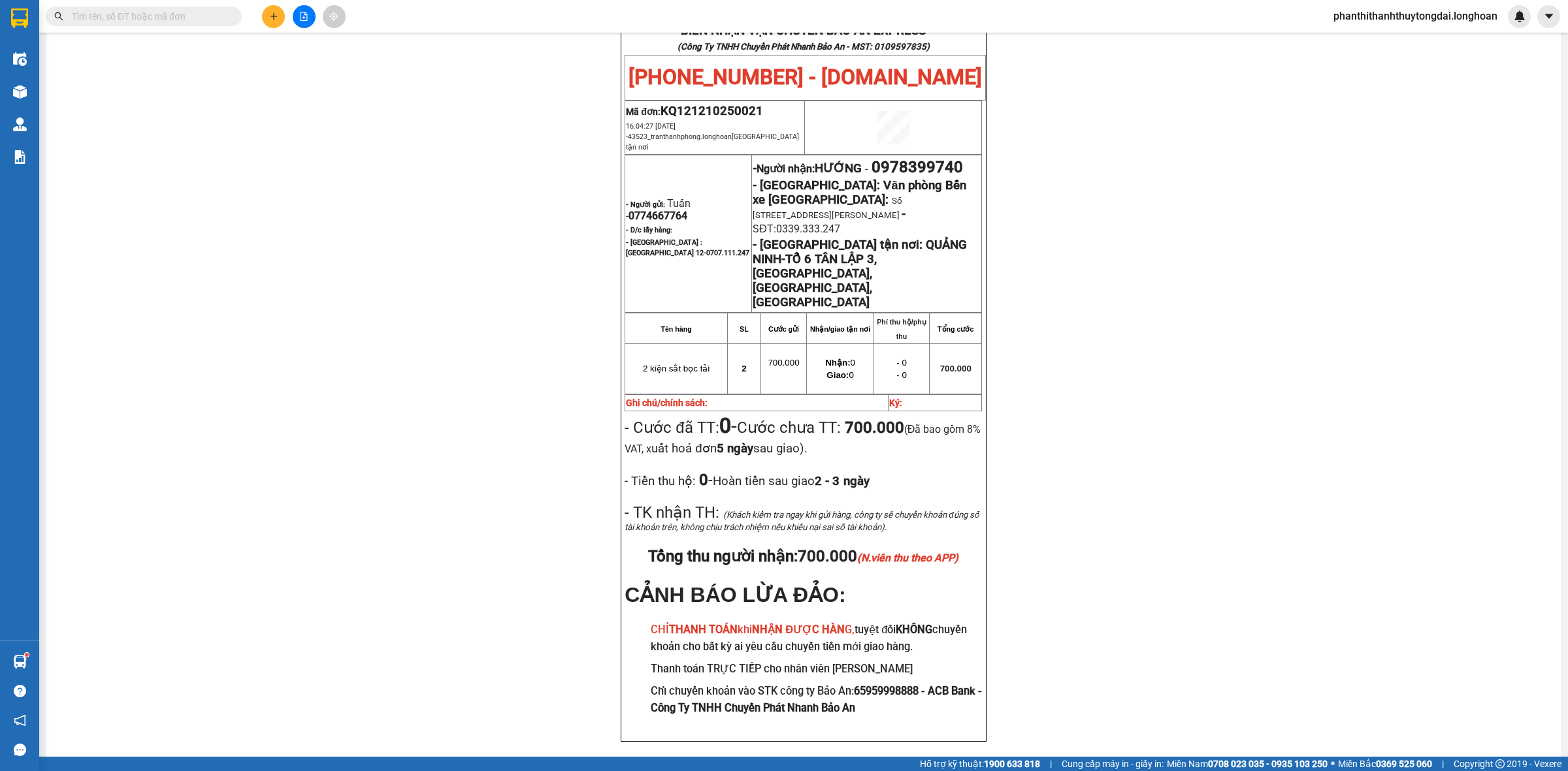
click at [905, 158] on span "0978399740" at bounding box center [917, 168] width 92 height 19
drag, startPoint x: 905, startPoint y: 132, endPoint x: 1003, endPoint y: 148, distance: 99.3
click at [906, 158] on span "0978399740" at bounding box center [917, 168] width 92 height 19
copy span "0978399740"
drag, startPoint x: 1245, startPoint y: 178, endPoint x: 844, endPoint y: 127, distance: 404.2
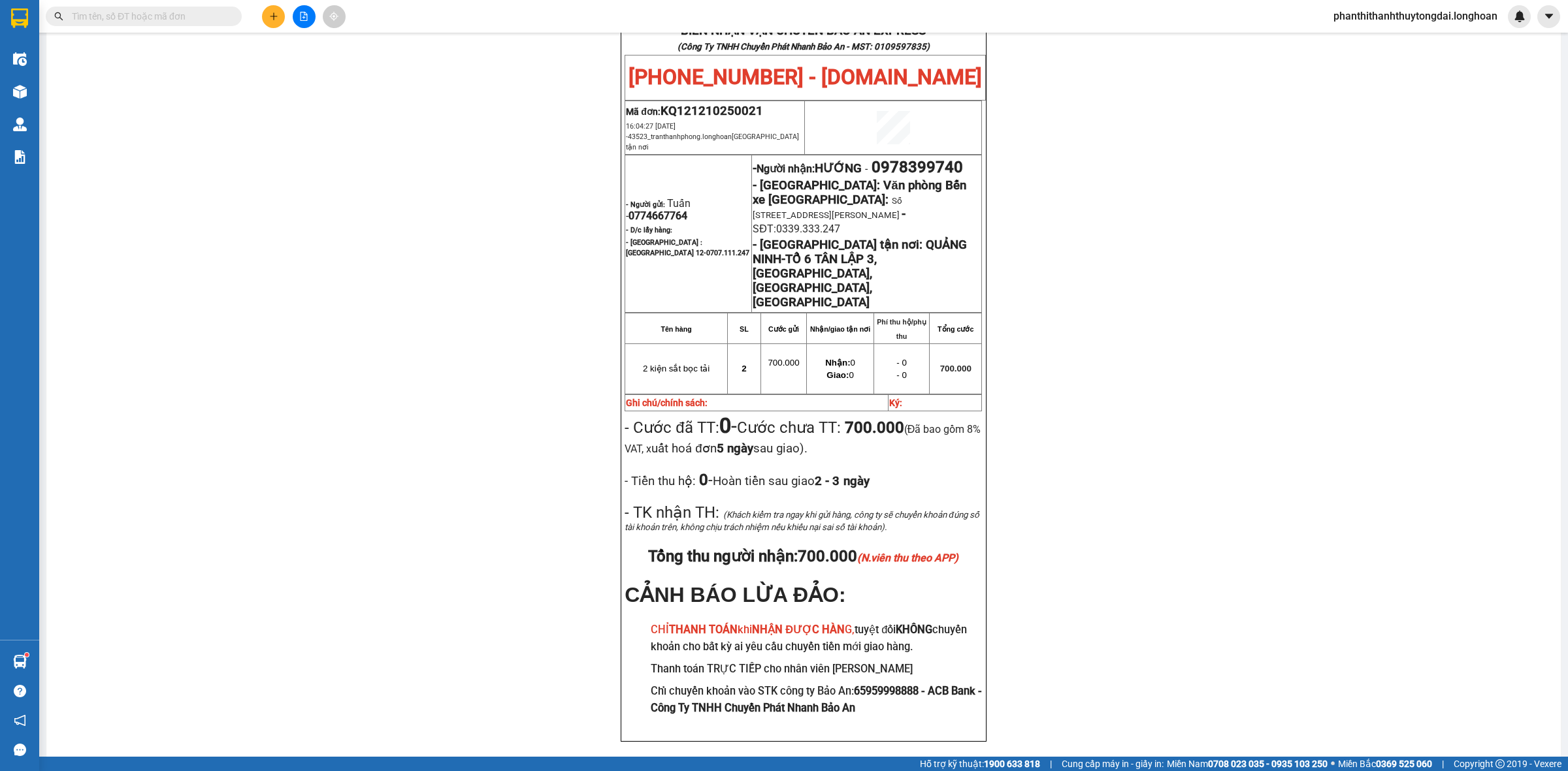
click at [1237, 178] on div "PHIẾU DÁN LÊN HÀNG Ngày in phiếu: 16:25 [DATE] CSKH: [PHONE_NUMBER] CÔNG TY TNH…" at bounding box center [804, 89] width 1484 height 1370
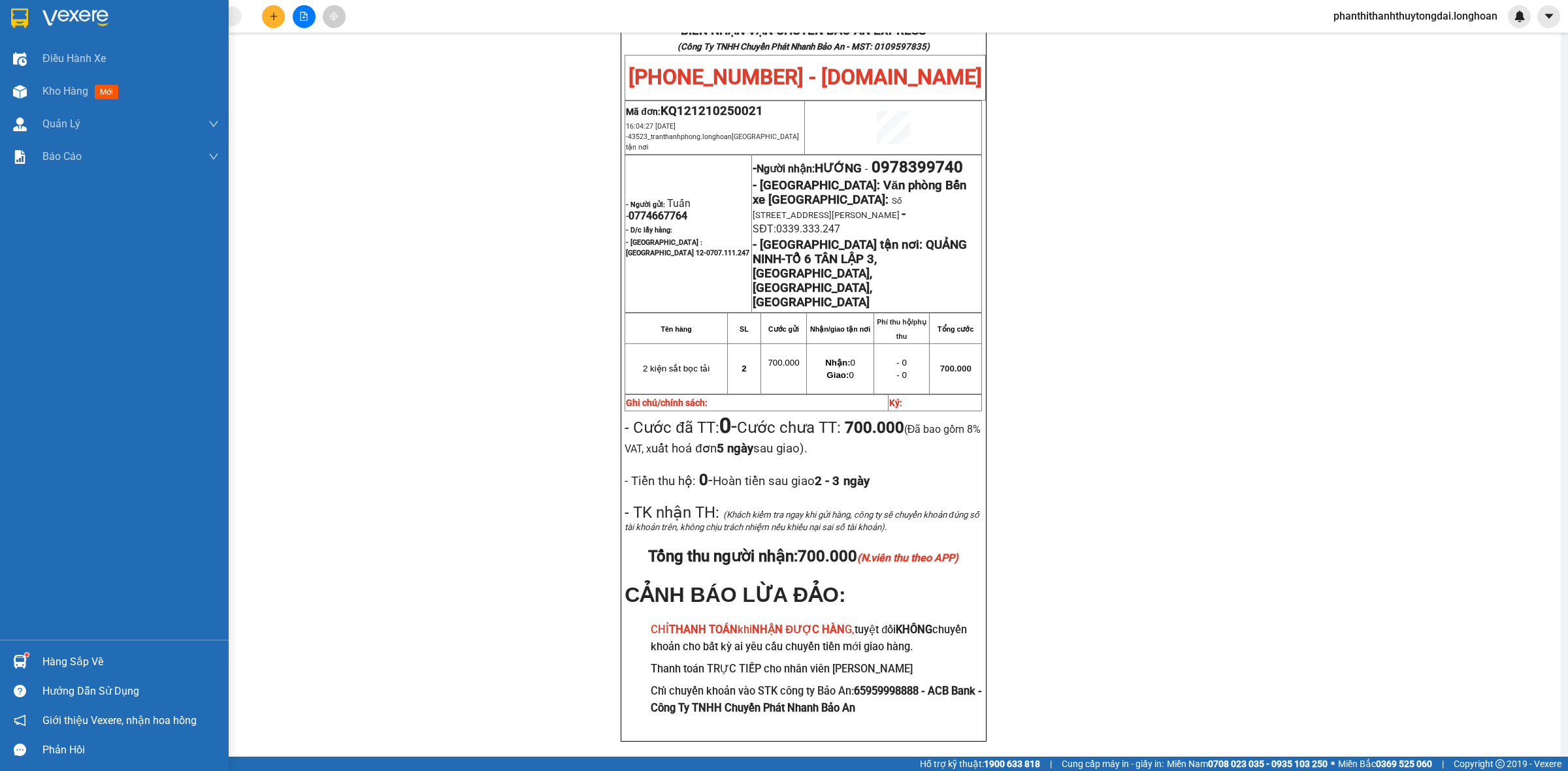
click at [10, 19] on div at bounding box center [19, 18] width 23 height 23
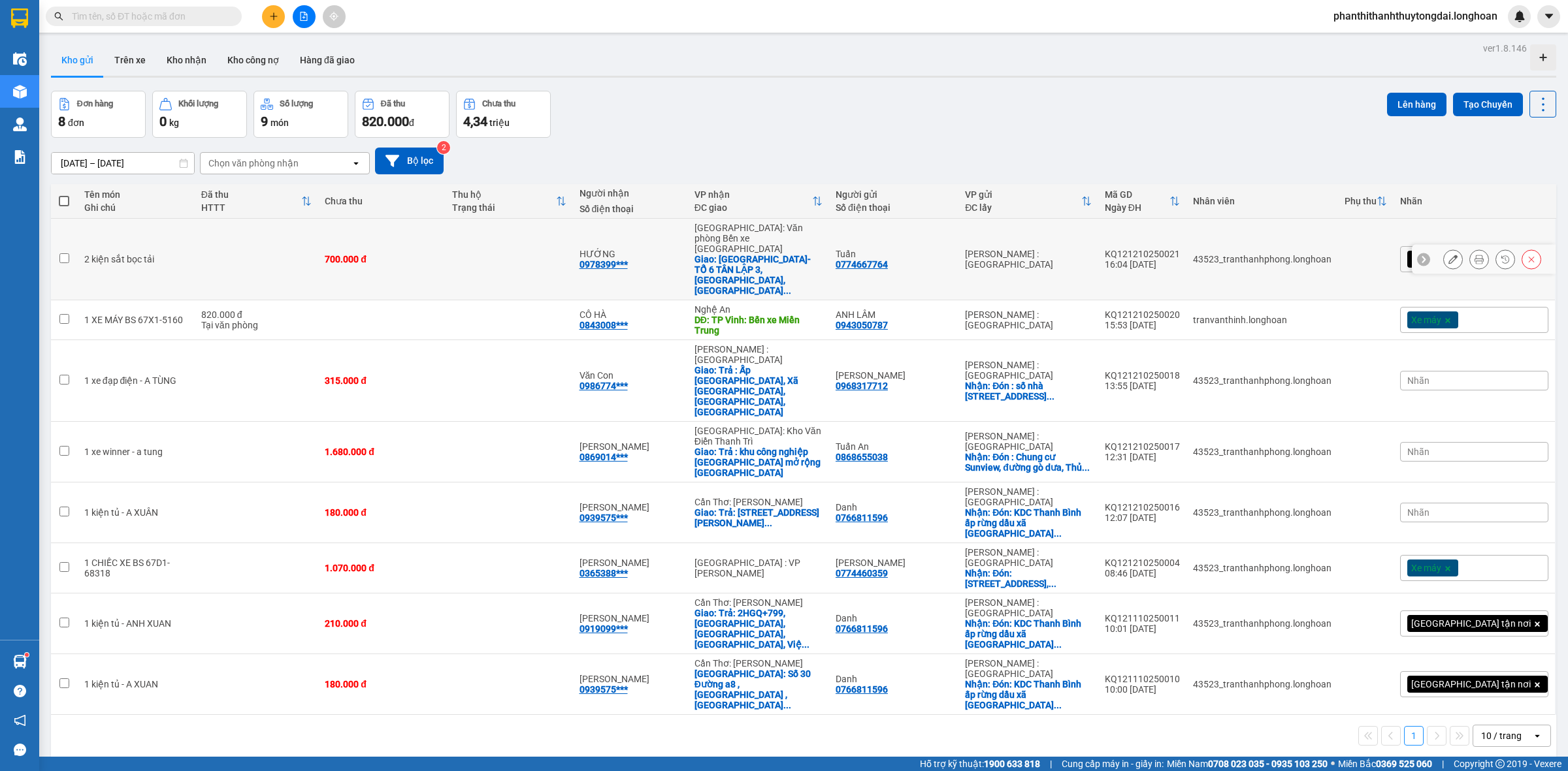
drag, startPoint x: 223, startPoint y: 243, endPoint x: 223, endPoint y: 276, distance: 33.0
click at [223, 243] on td at bounding box center [256, 259] width 123 height 82
checkbox input "true"
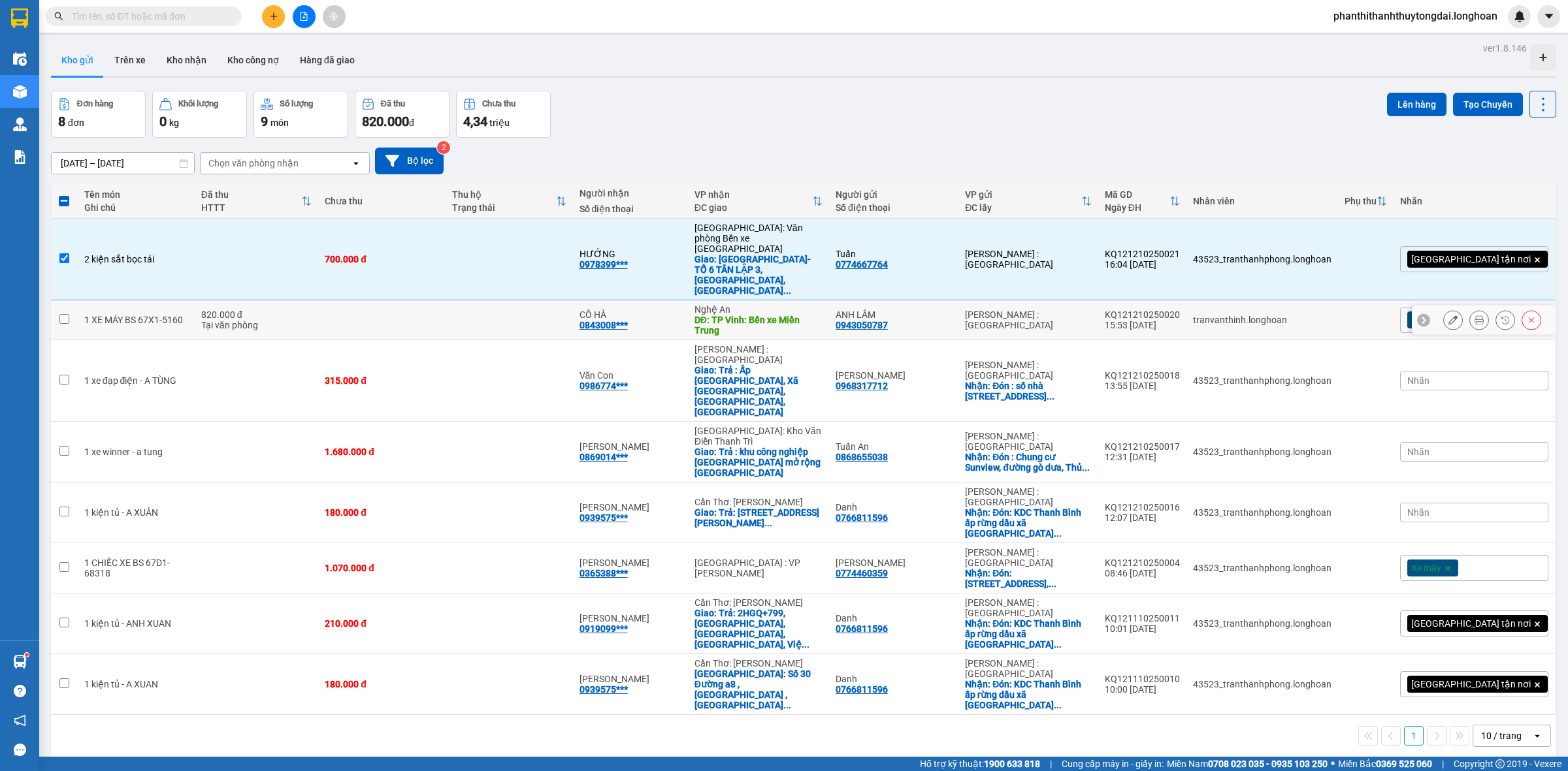
click at [229, 306] on td "820.000 đ Tại văn phòng" at bounding box center [256, 320] width 123 height 40
checkbox input "true"
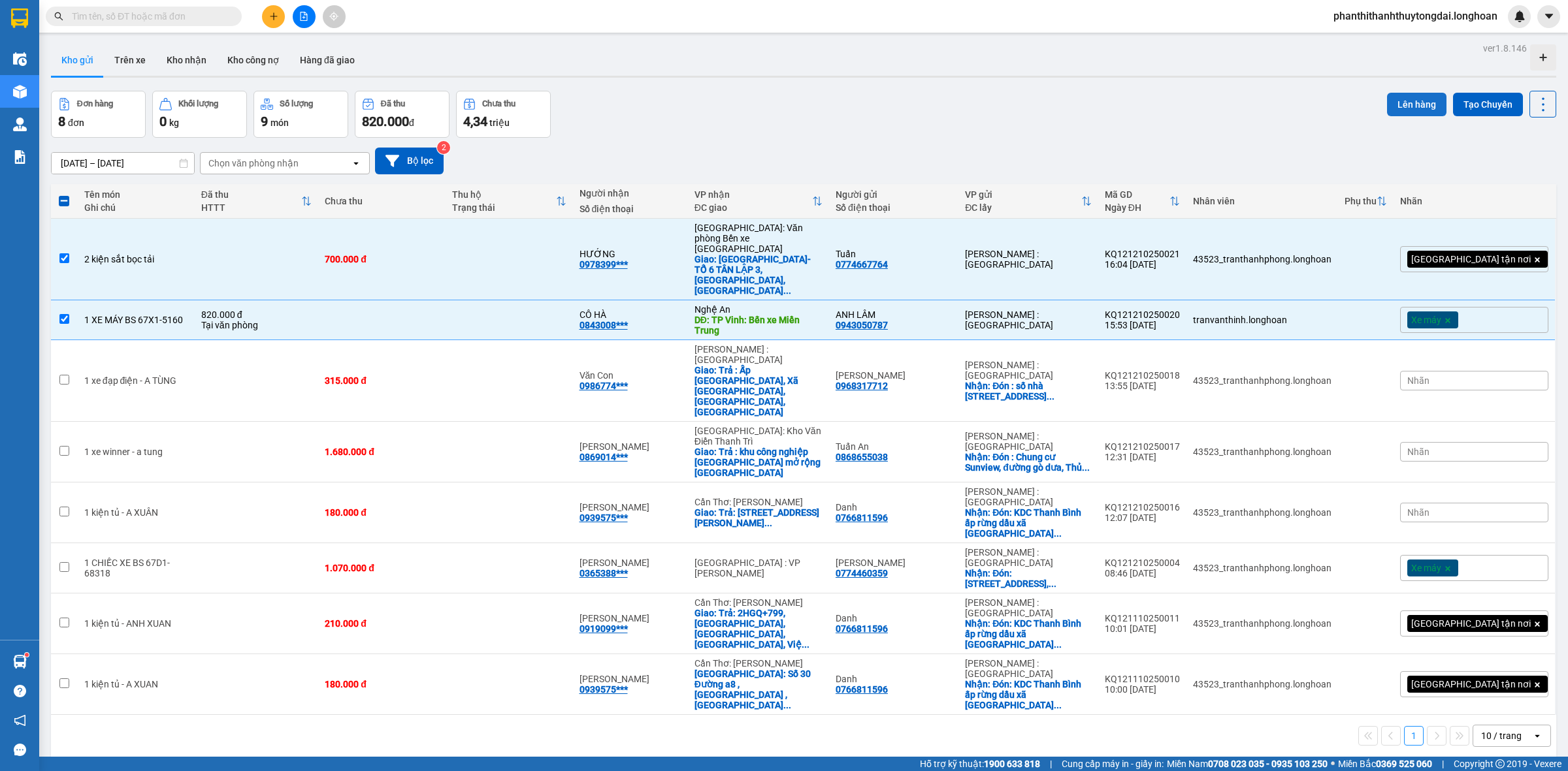
click at [1406, 116] on button "Lên hàng" at bounding box center [1417, 104] width 59 height 23
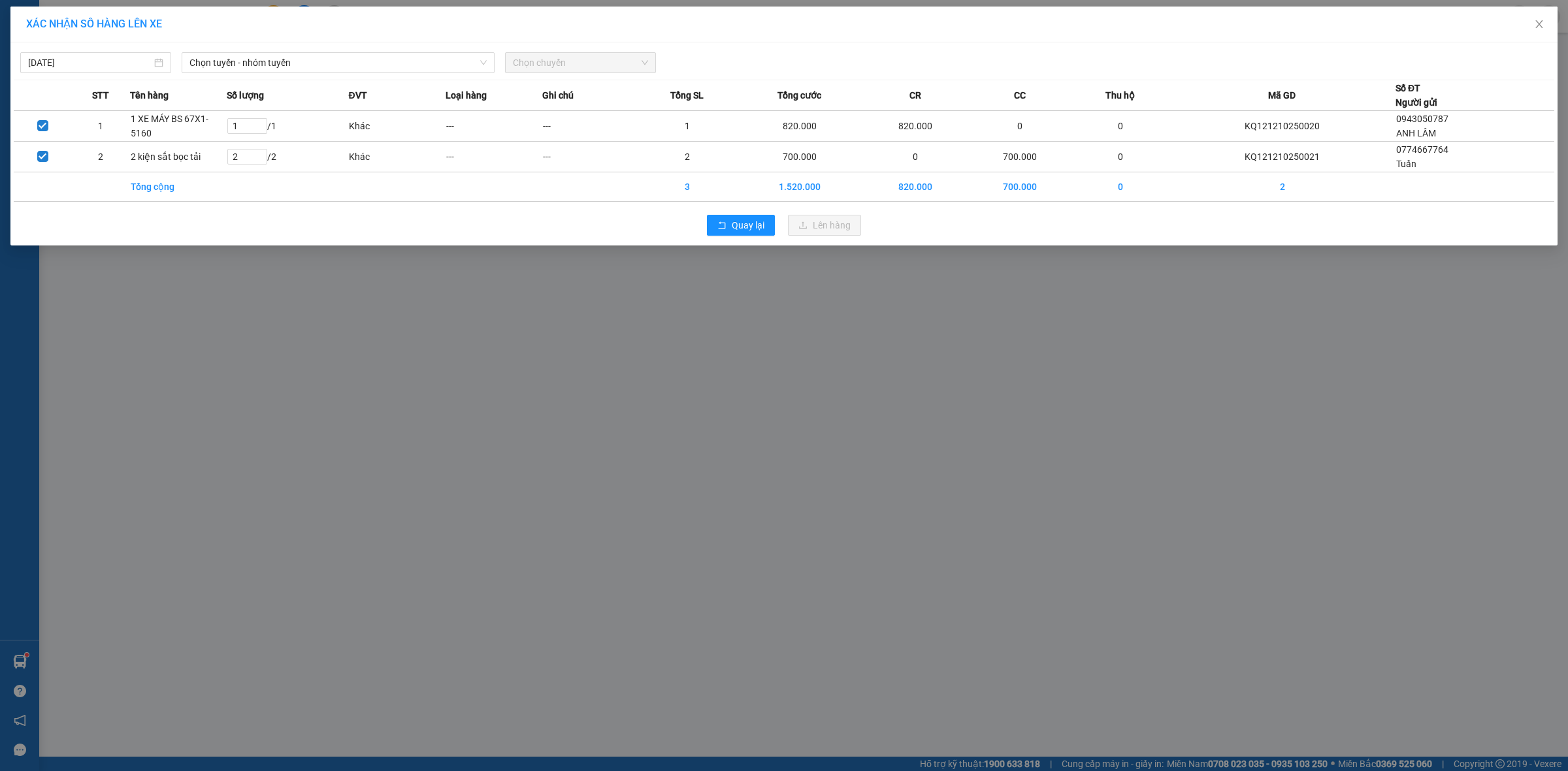
click at [256, 73] on div "Chọn tuyến - nhóm tuyến" at bounding box center [338, 62] width 324 height 21
click at [266, 64] on span "Chọn tuyến - nhóm tuyến" at bounding box center [338, 62] width 298 height 19
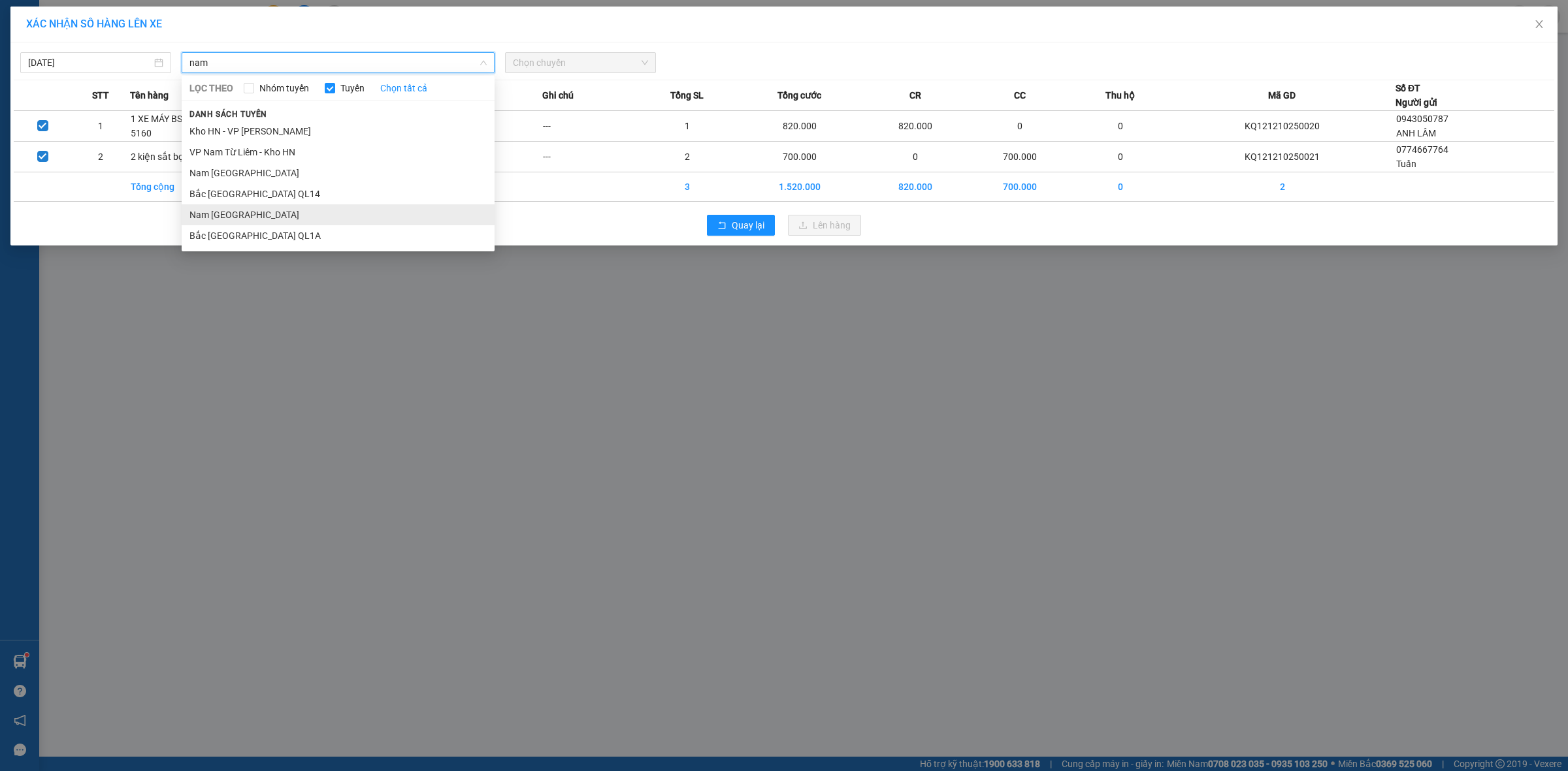
type input "nam"
drag, startPoint x: 244, startPoint y: 216, endPoint x: 426, endPoint y: 44, distance: 250.4
click at [244, 214] on li "Nam [GEOGRAPHIC_DATA]" at bounding box center [338, 215] width 313 height 21
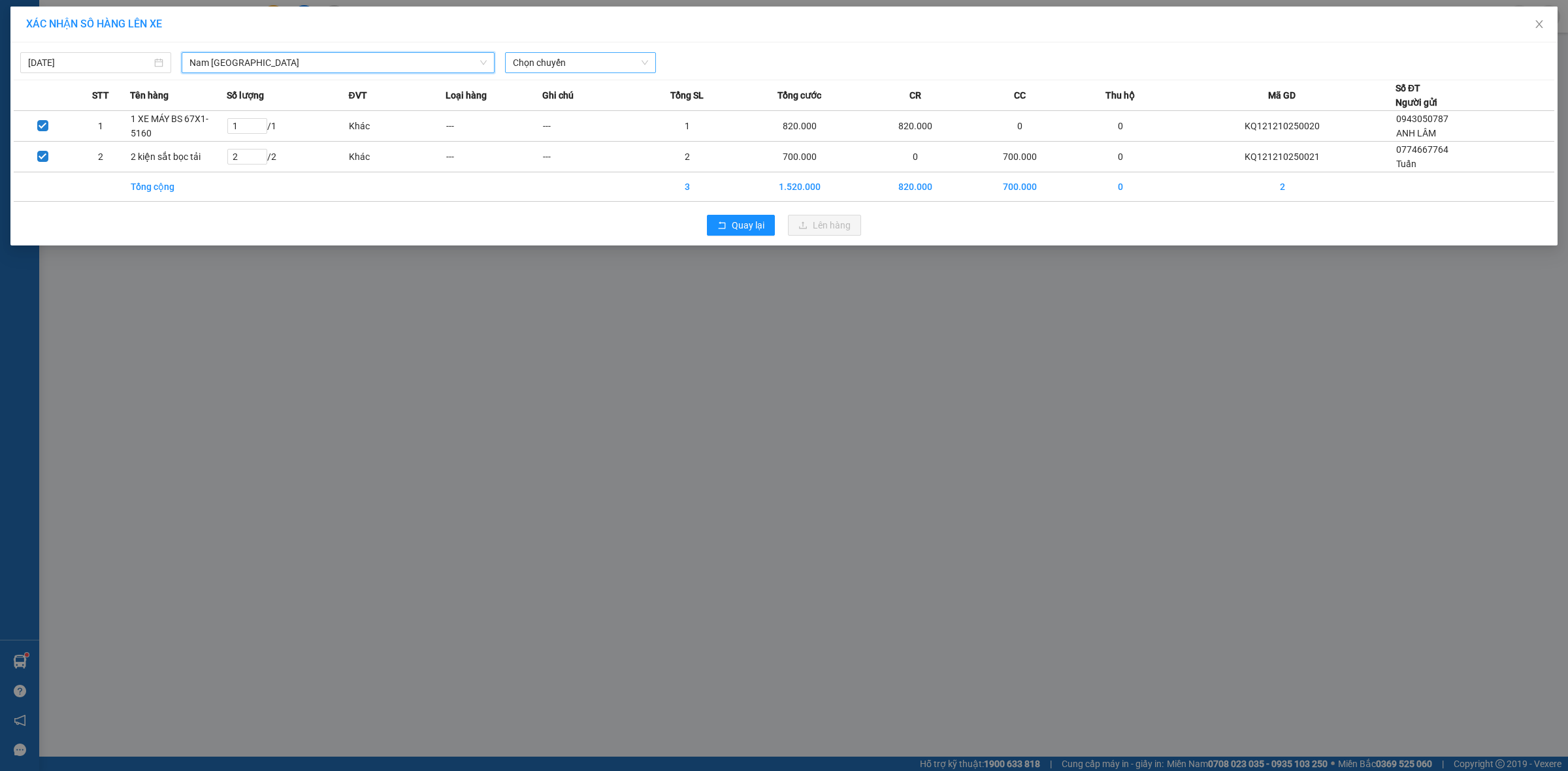
click at [576, 58] on span "Chọn chuyến" at bounding box center [580, 62] width 135 height 19
click at [551, 106] on div "20:00 (TC) - 29K-040.98" at bounding box center [564, 110] width 102 height 15
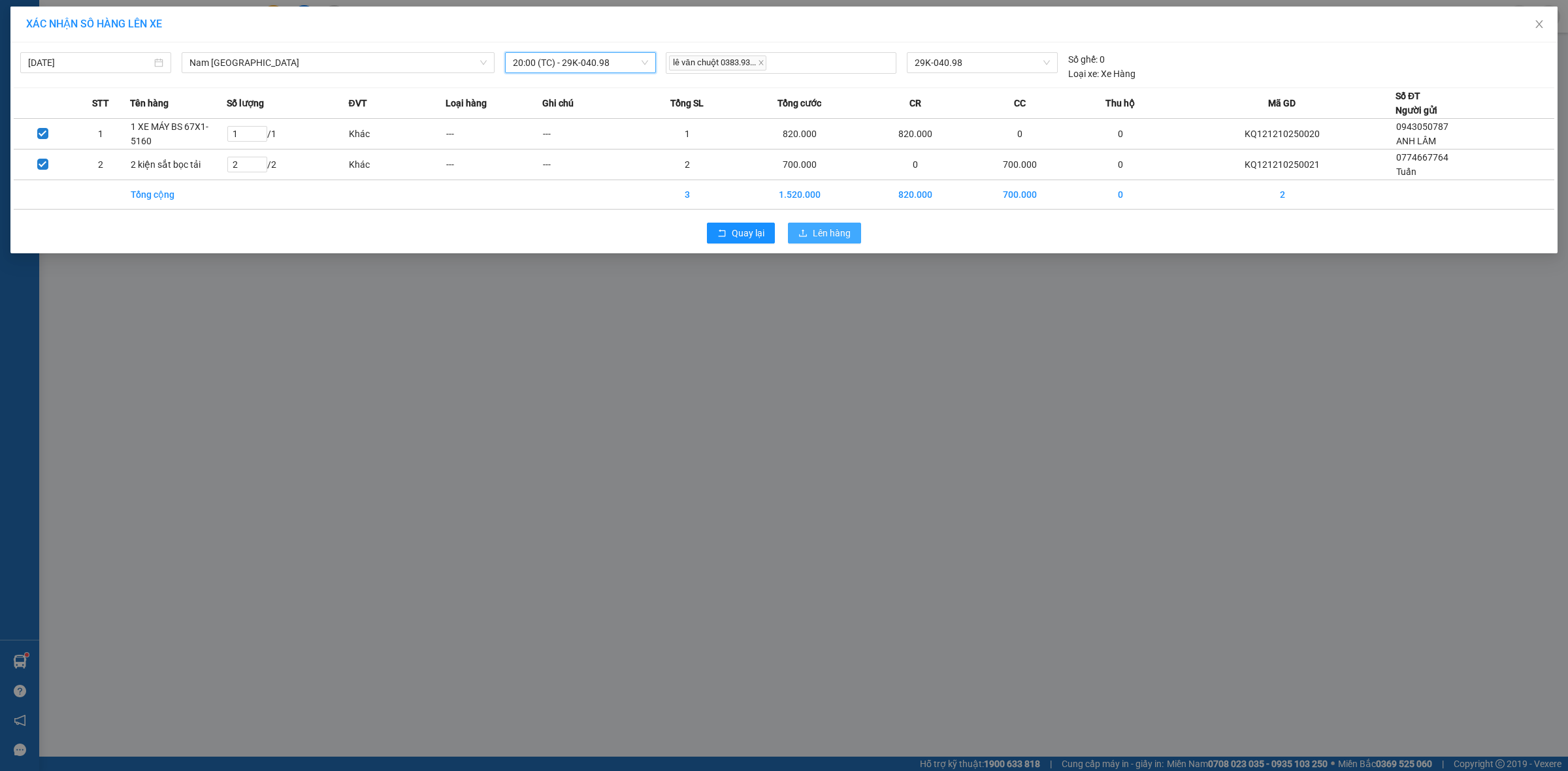
click at [797, 234] on button "Lên hàng" at bounding box center [824, 233] width 73 height 21
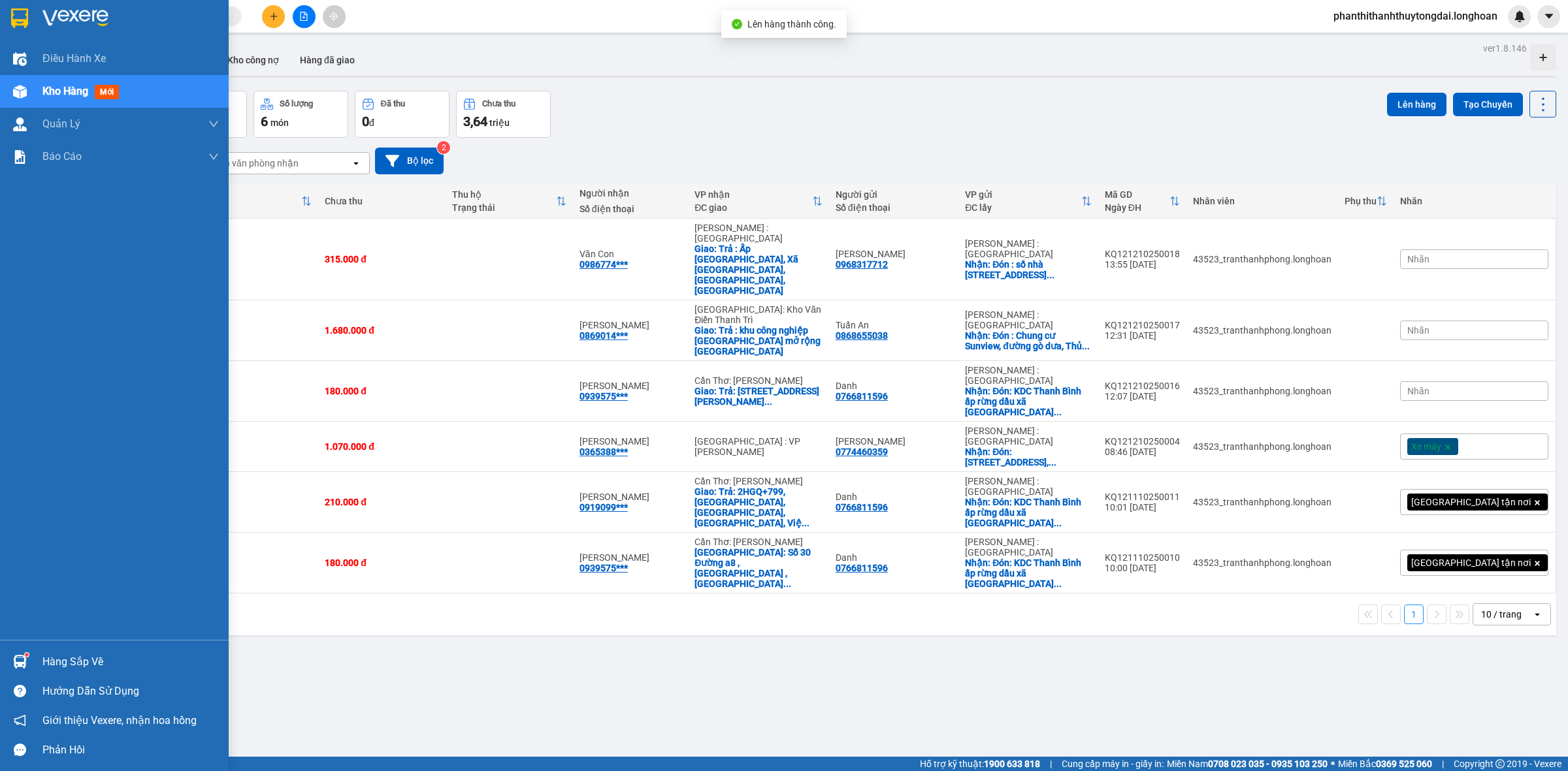
click at [18, 38] on div at bounding box center [114, 21] width 229 height 43
